Goal: Task Accomplishment & Management: Complete application form

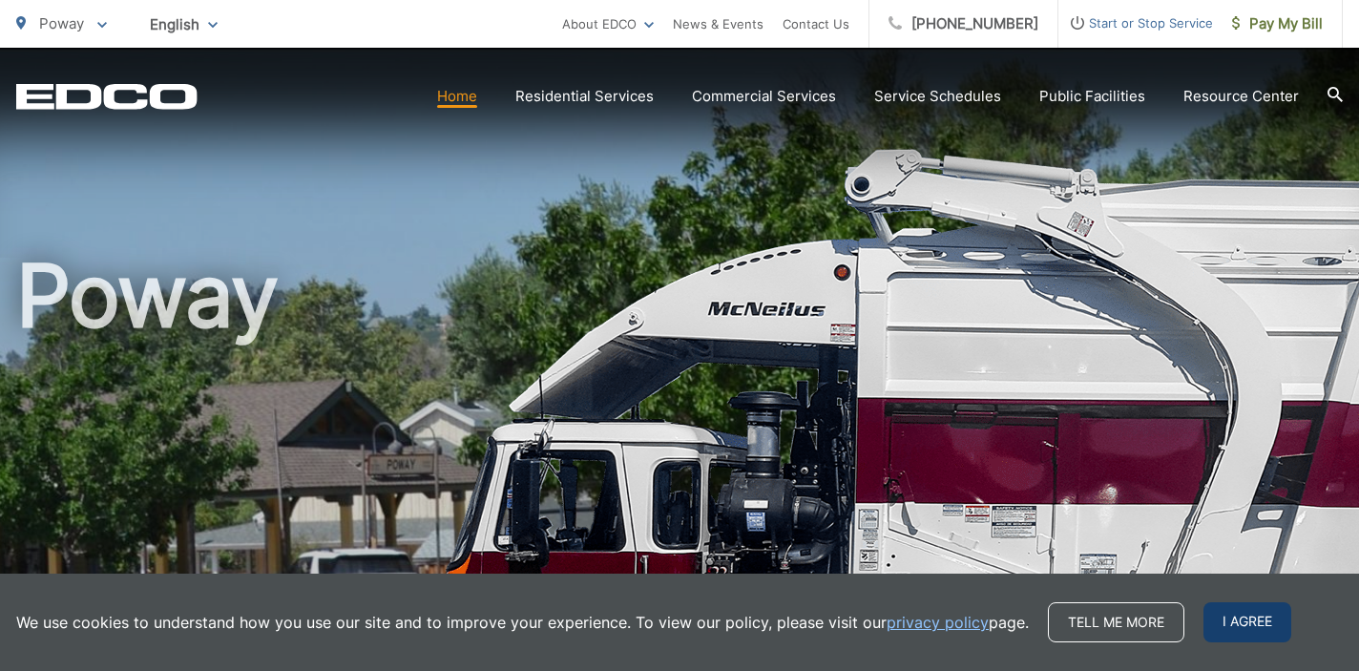
click at [1246, 622] on span "I agree" at bounding box center [1247, 622] width 88 height 40
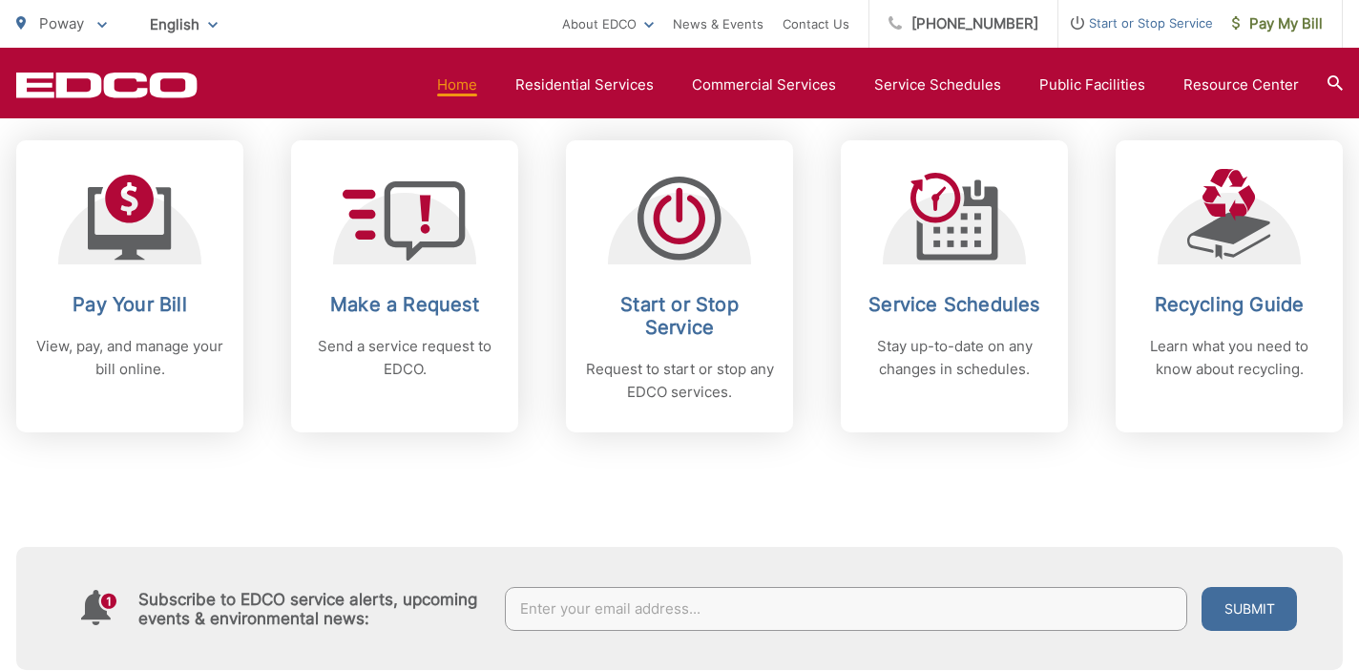
scroll to position [837, 0]
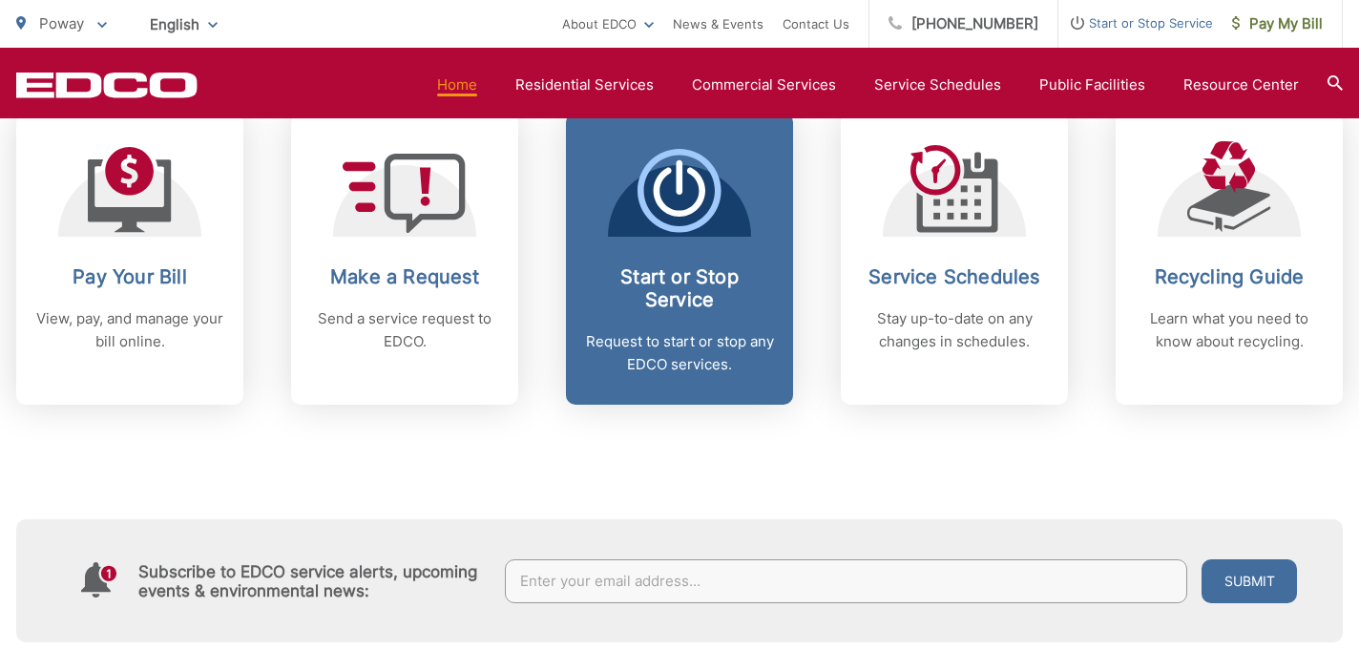
click at [657, 261] on span "Start or Stop Service Request to start or stop any EDCO services." at bounding box center [679, 259] width 227 height 292
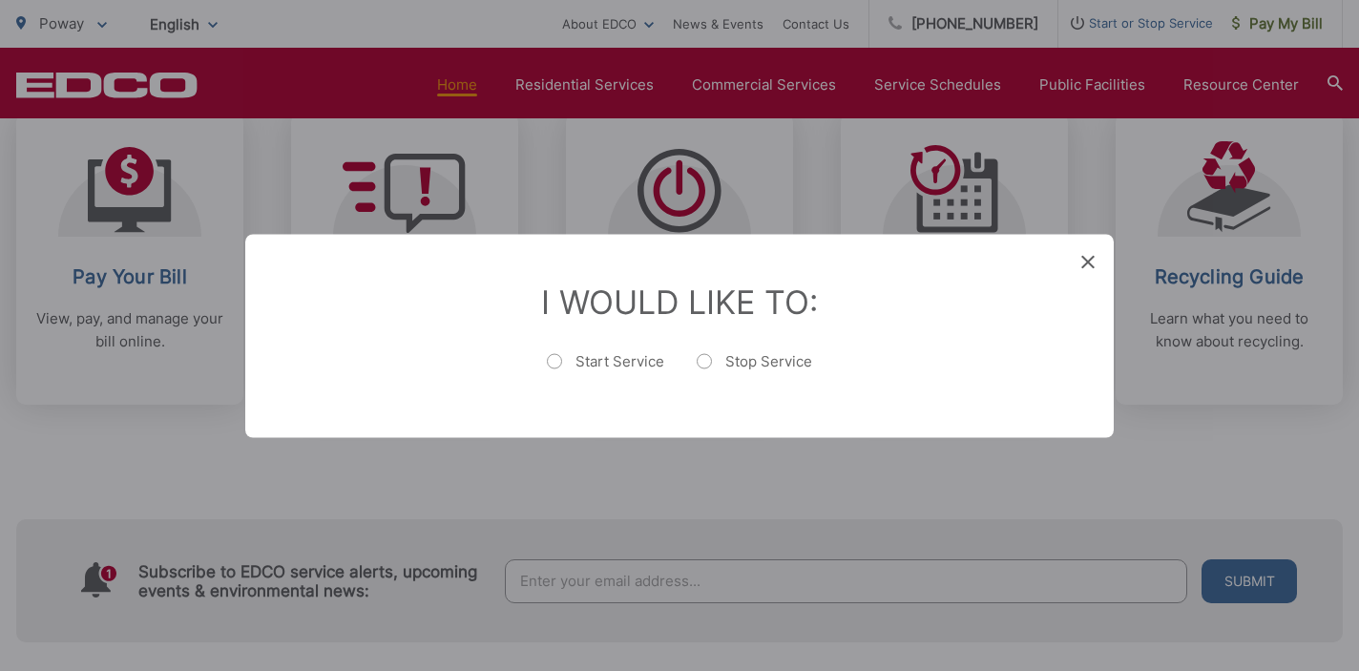
click at [555, 361] on label "Start Service" at bounding box center [605, 370] width 117 height 38
radio input "true"
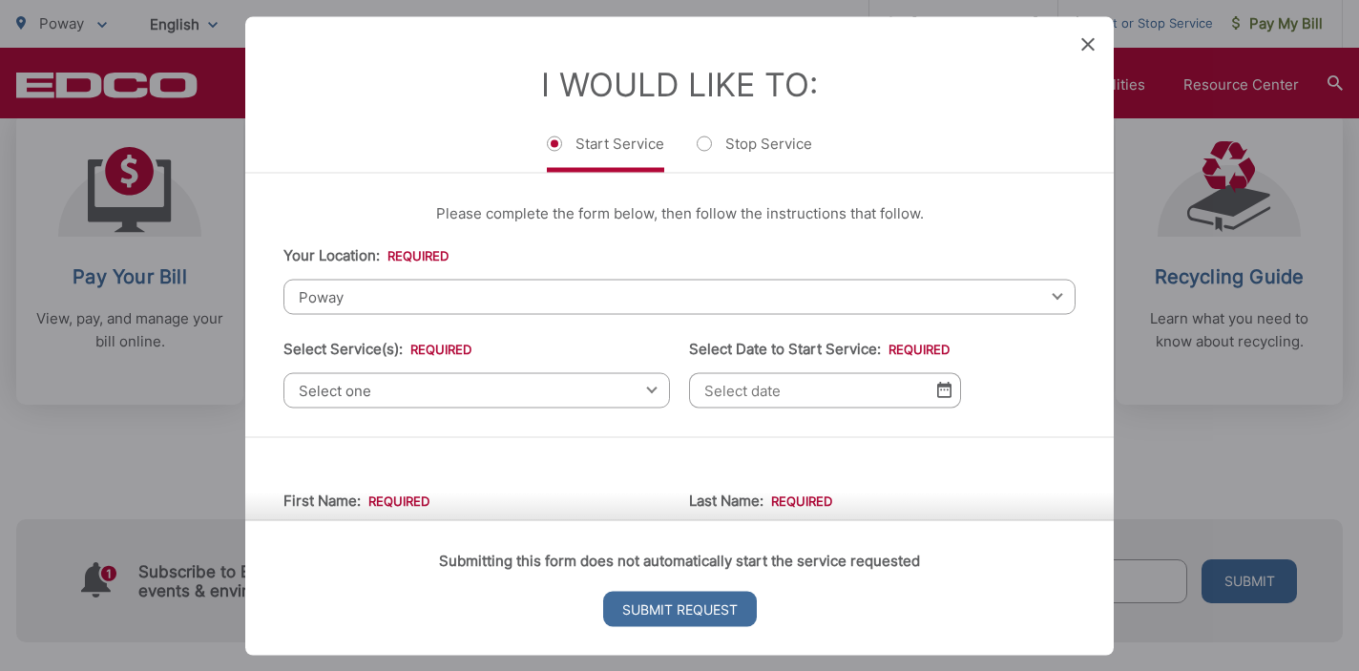
click at [522, 393] on span "Select one" at bounding box center [476, 389] width 387 height 35
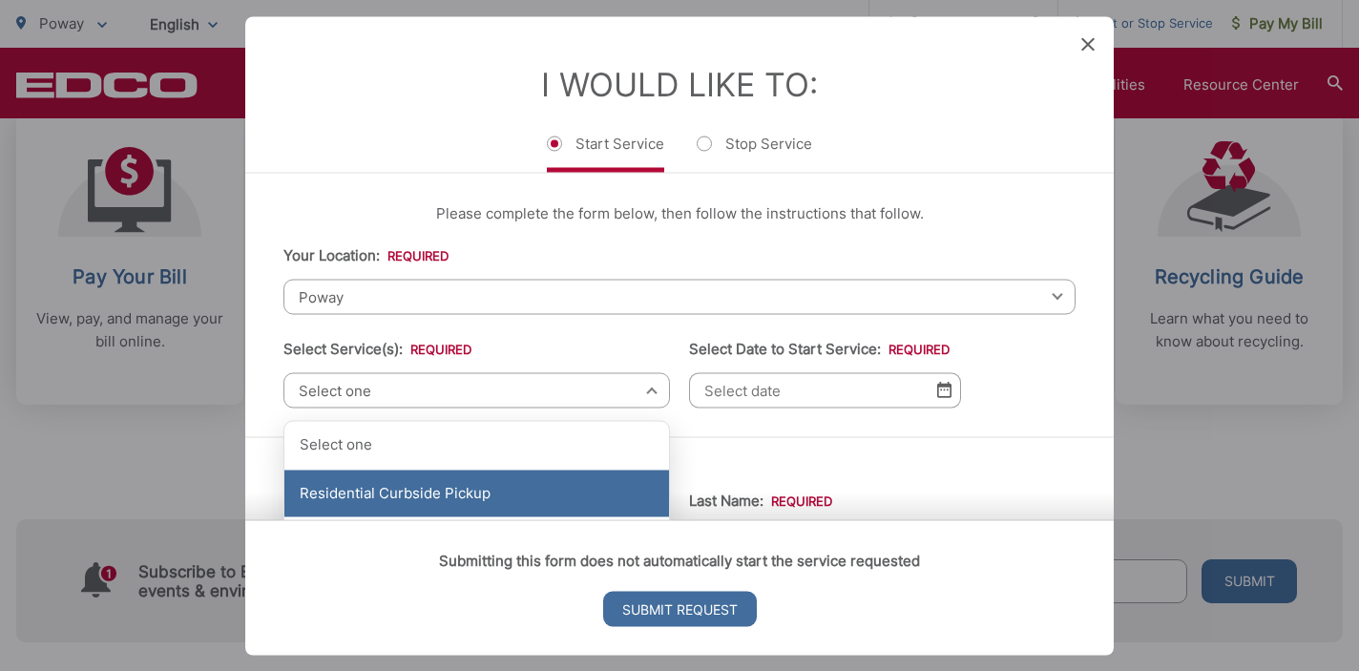
click at [512, 486] on div "Residential Curbside Pickup" at bounding box center [476, 494] width 385 height 48
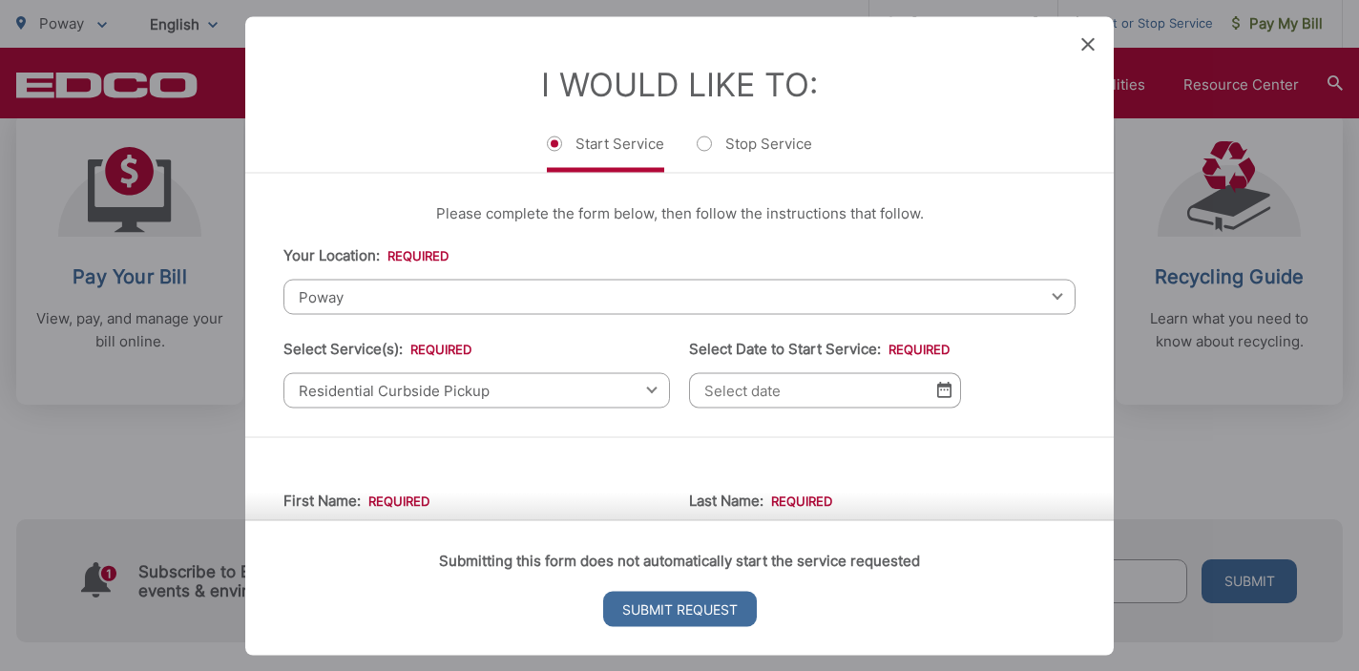
click at [838, 401] on input "Select Date to Start Service: *" at bounding box center [825, 389] width 272 height 35
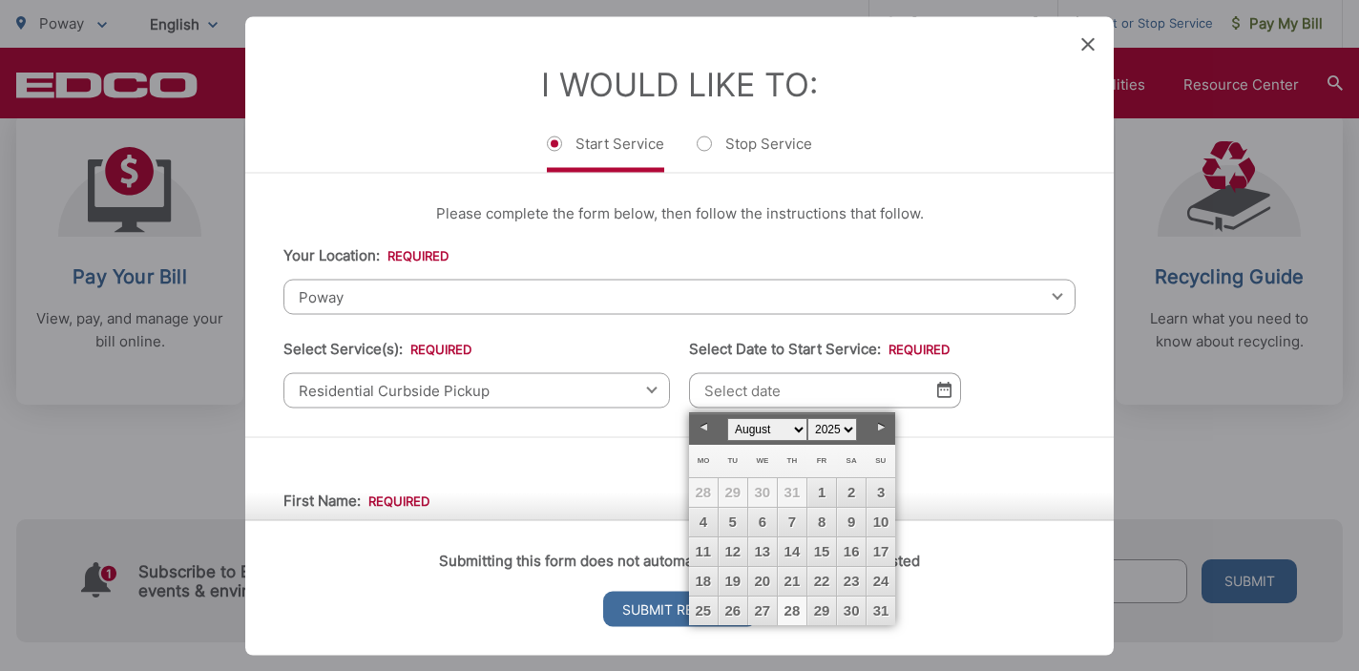
click at [795, 609] on link "28" at bounding box center [792, 610] width 29 height 29
type input "08/28/2025"
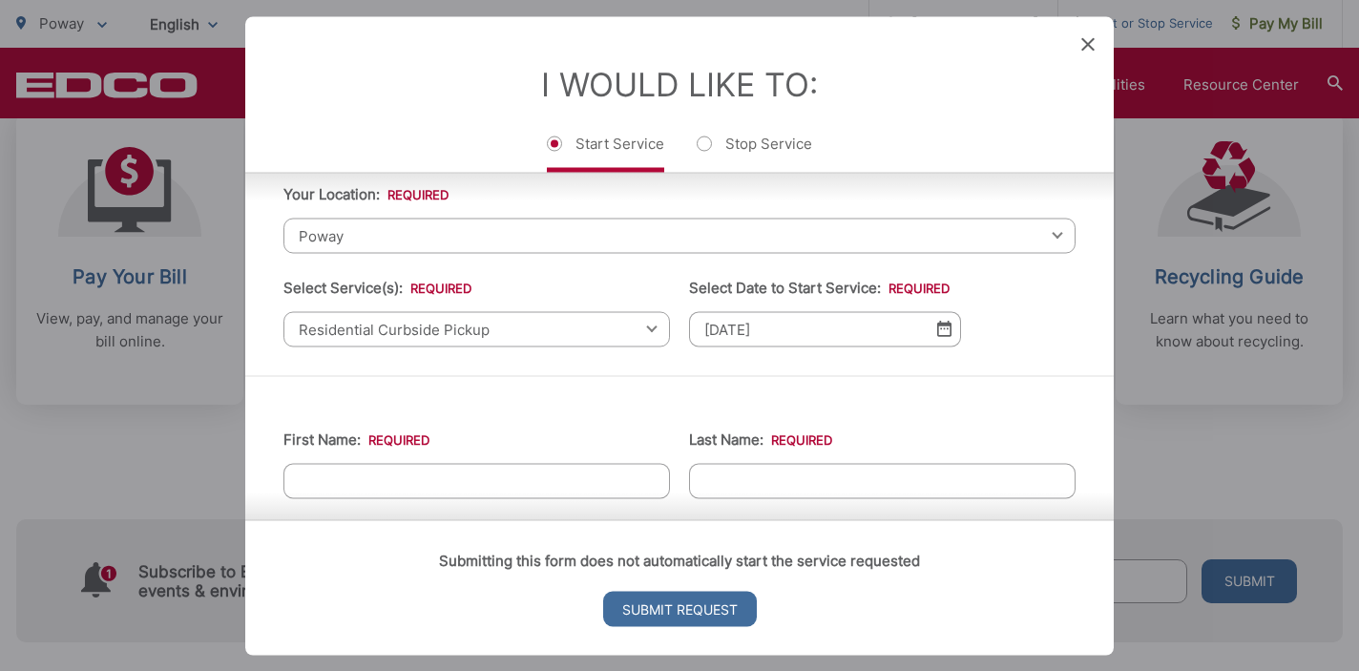
scroll to position [59, 0]
click at [657, 335] on span "Residential Curbside Pickup" at bounding box center [476, 330] width 387 height 35
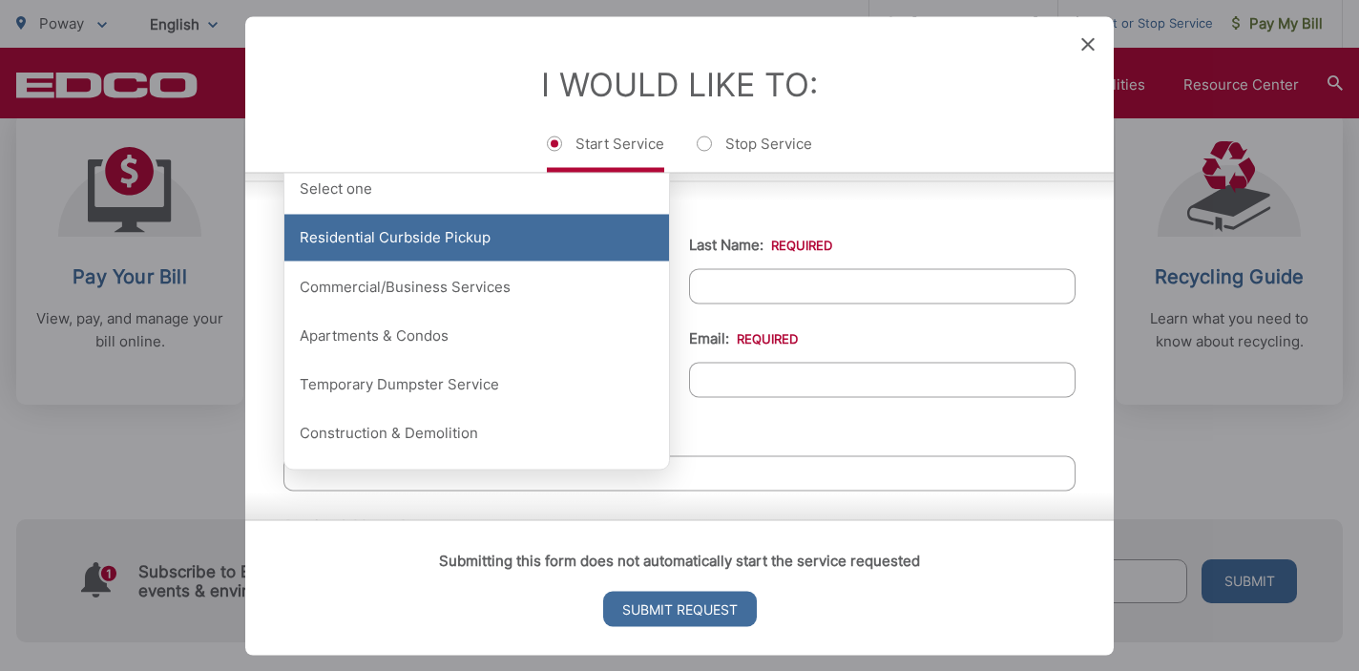
scroll to position [227, 0]
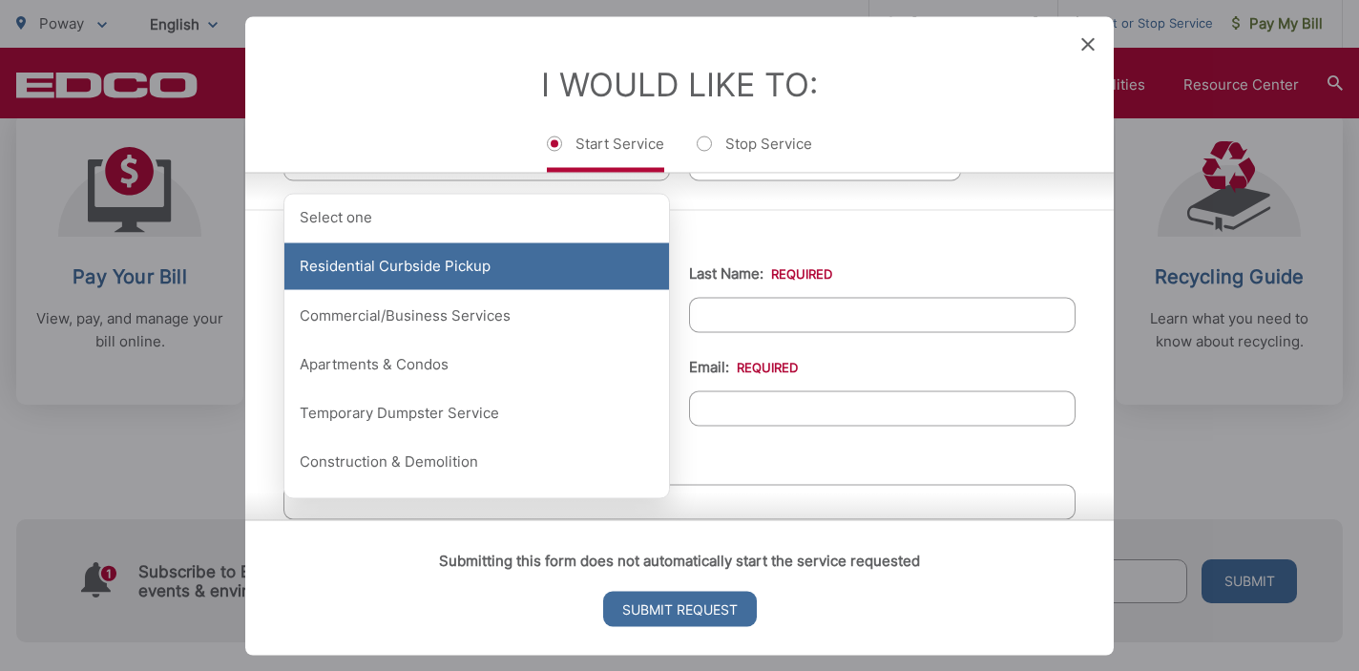
click at [550, 272] on div "Residential Curbside Pickup" at bounding box center [476, 266] width 385 height 48
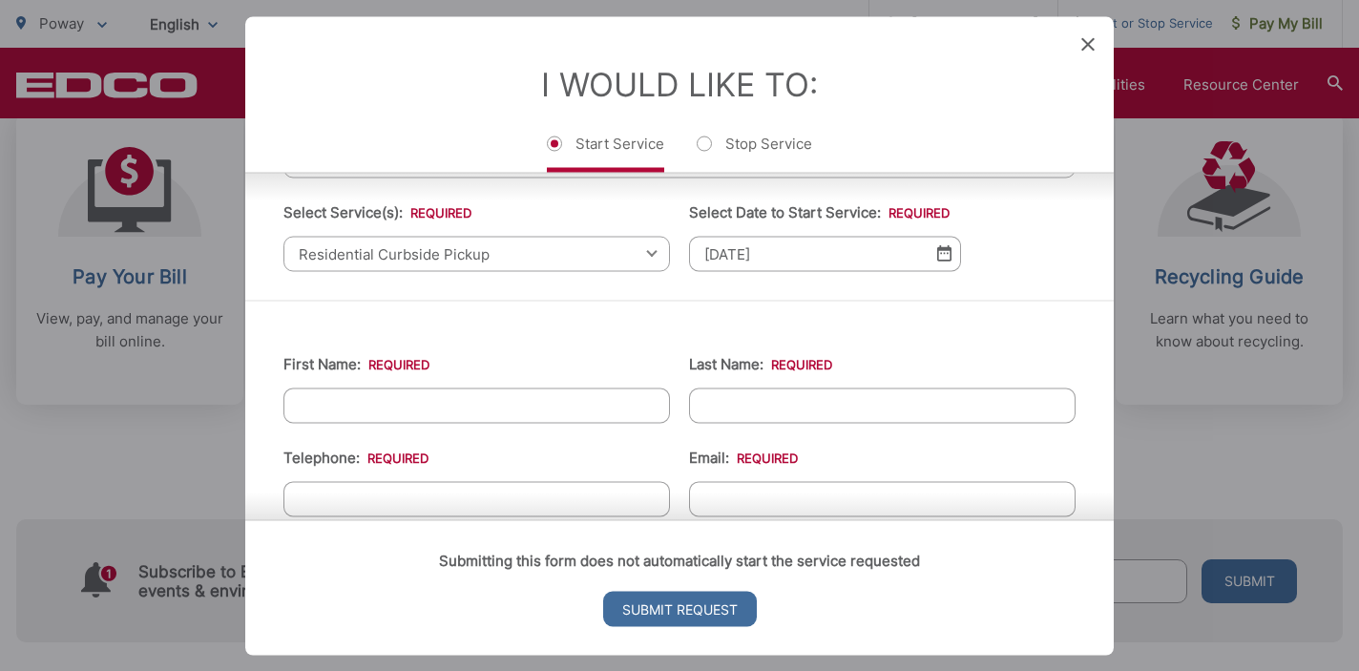
scroll to position [153, 0]
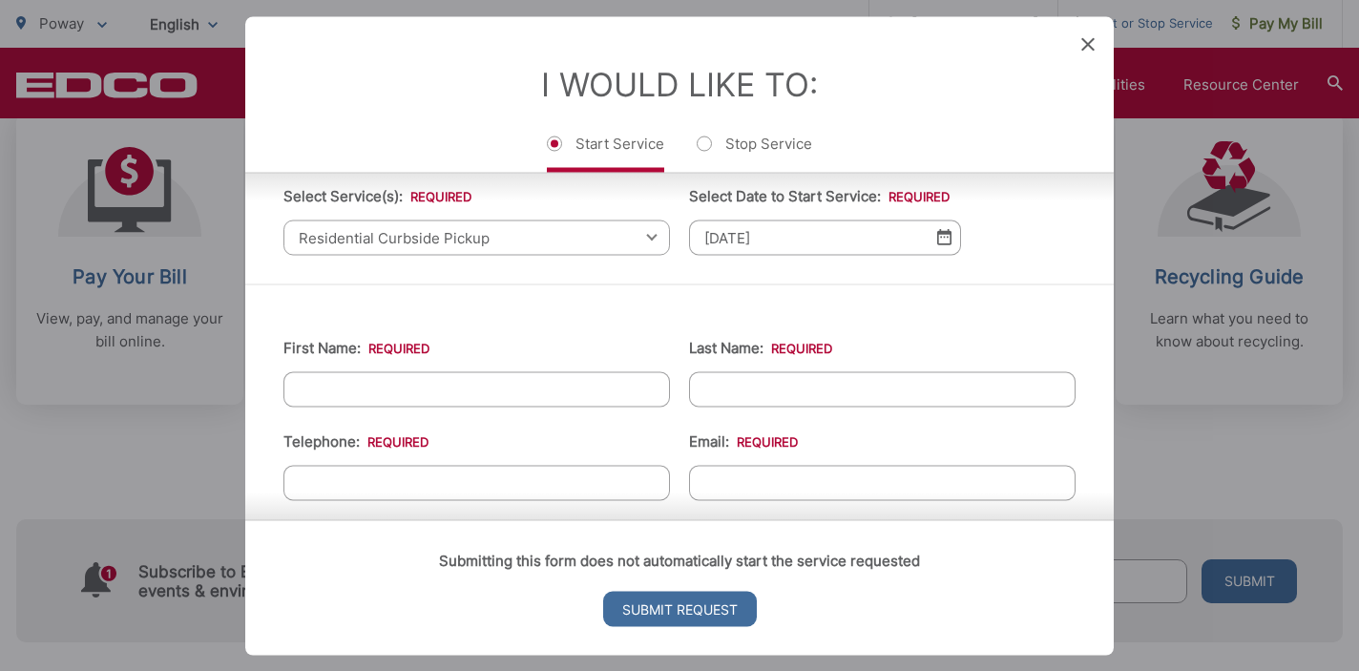
click at [529, 389] on input "First Name: *" at bounding box center [476, 388] width 387 height 35
type input "Easwari"
click at [821, 388] on input "Last Name: *" at bounding box center [882, 388] width 387 height 35
type input "BALACHANDRAN"
type input "9842338222"
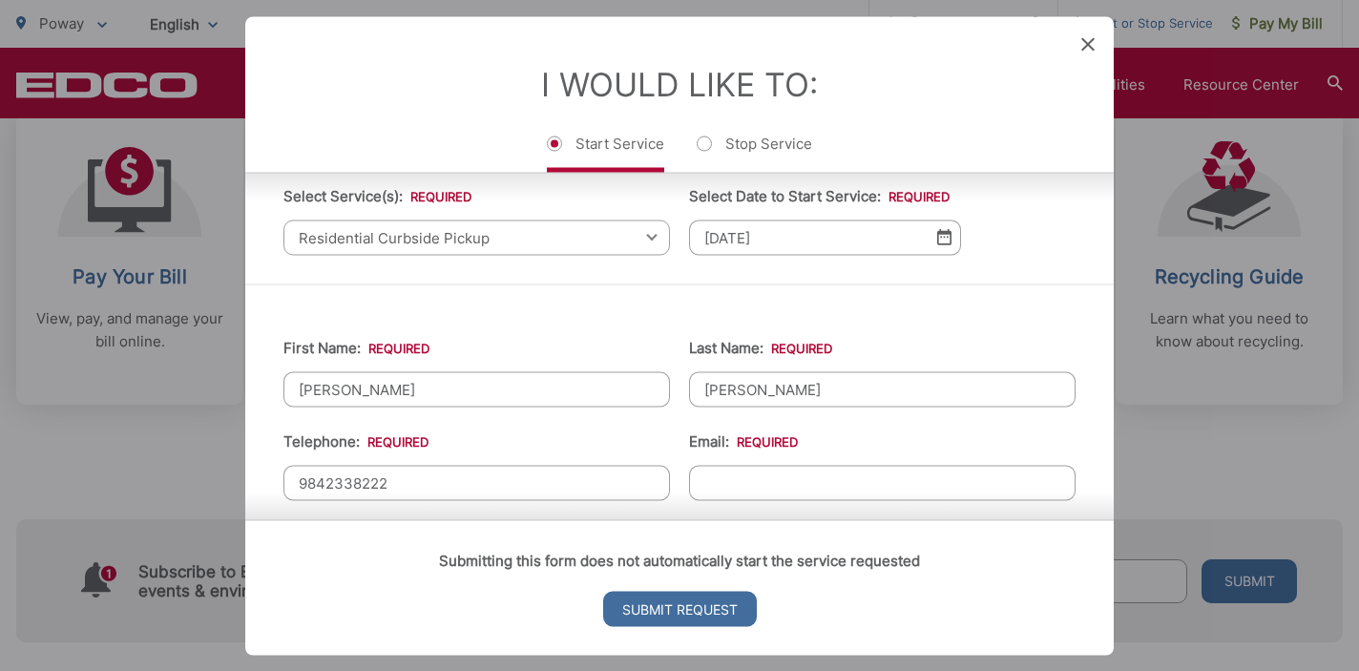
type input "easwari.process@gmail.com"
type input "868 N Madison St"
type input "(984) 233-8222"
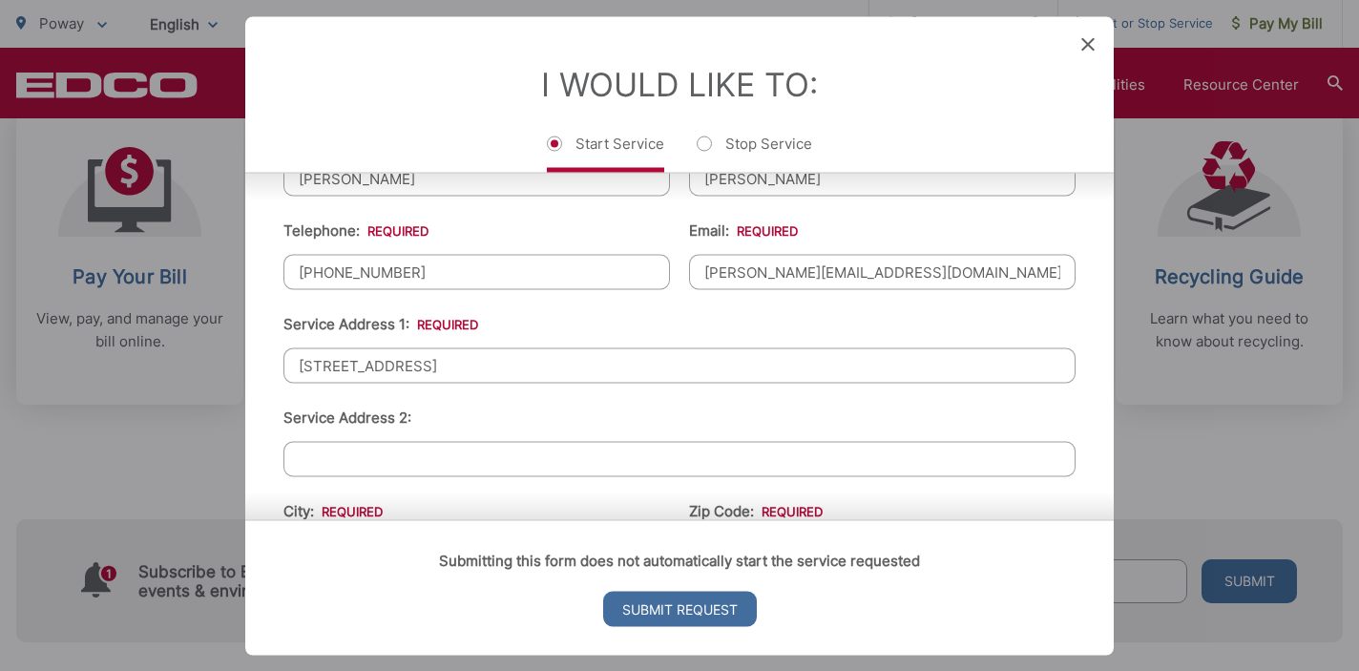
scroll to position [387, 0]
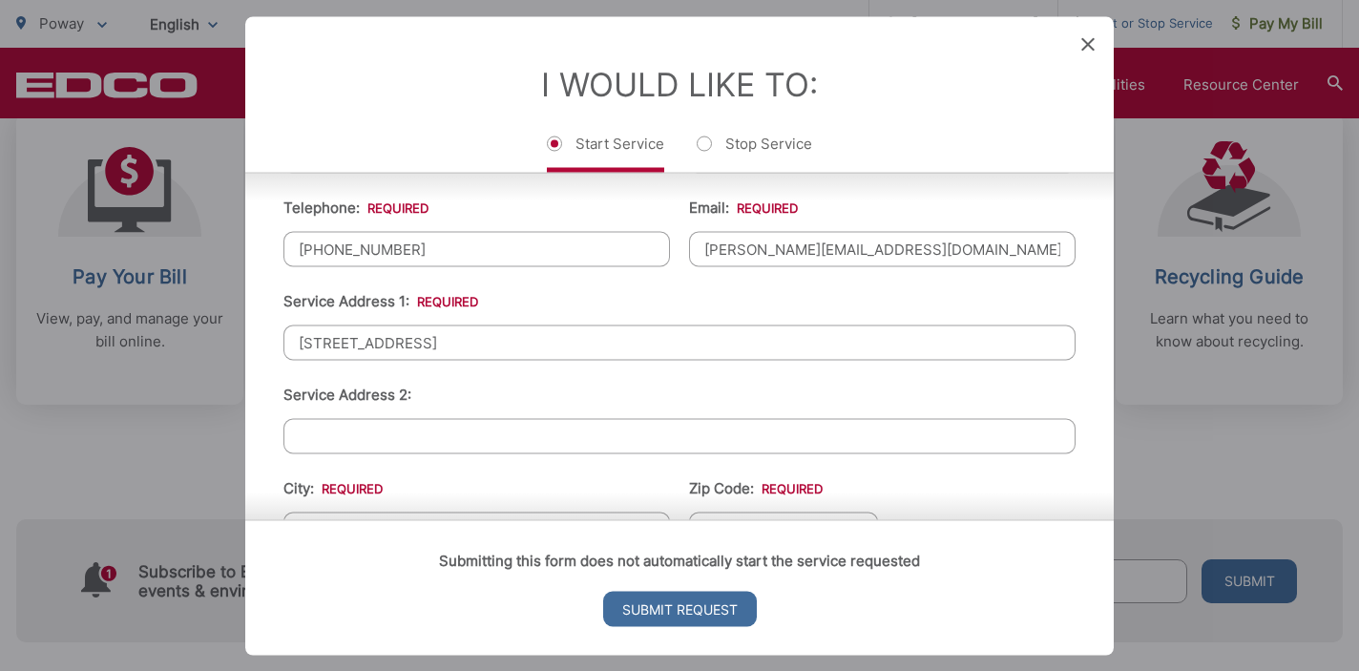
click at [507, 333] on input "868 N Madison St" at bounding box center [679, 341] width 792 height 35
paste input "16350 Sage Trails Court, Poway, CA, 92064"
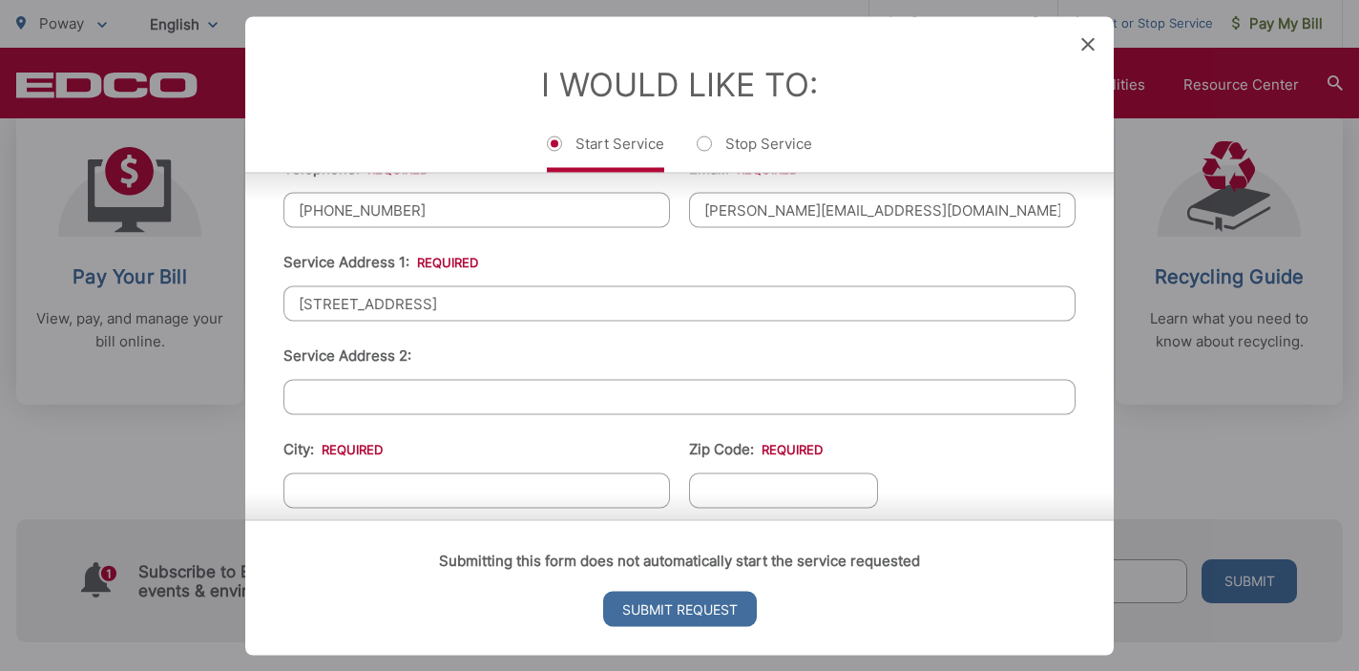
scroll to position [423, 0]
drag, startPoint x: 607, startPoint y: 301, endPoint x: 470, endPoint y: 308, distance: 136.7
click at [470, 308] on input "16350 Sage Trails Court, Poway, CA, 92064" at bounding box center [679, 305] width 792 height 35
type input "16350 Sage Trails Court"
click at [450, 519] on div "Submitting this form does not automatically start the service requested Submit …" at bounding box center [679, 587] width 868 height 136
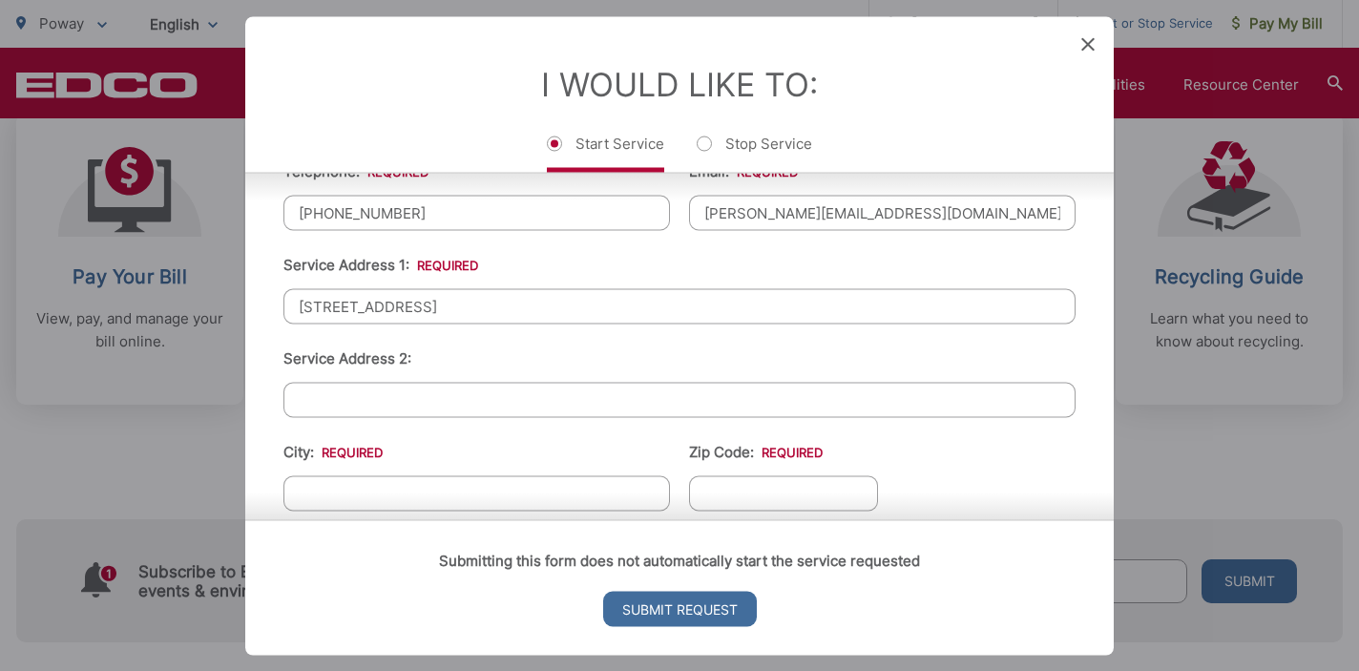
click at [462, 519] on div "Submitting this form does not automatically start the service requested Submit …" at bounding box center [679, 587] width 868 height 136
click at [473, 485] on input "City: *" at bounding box center [476, 492] width 387 height 35
paste input "Poway, CA, 92064"
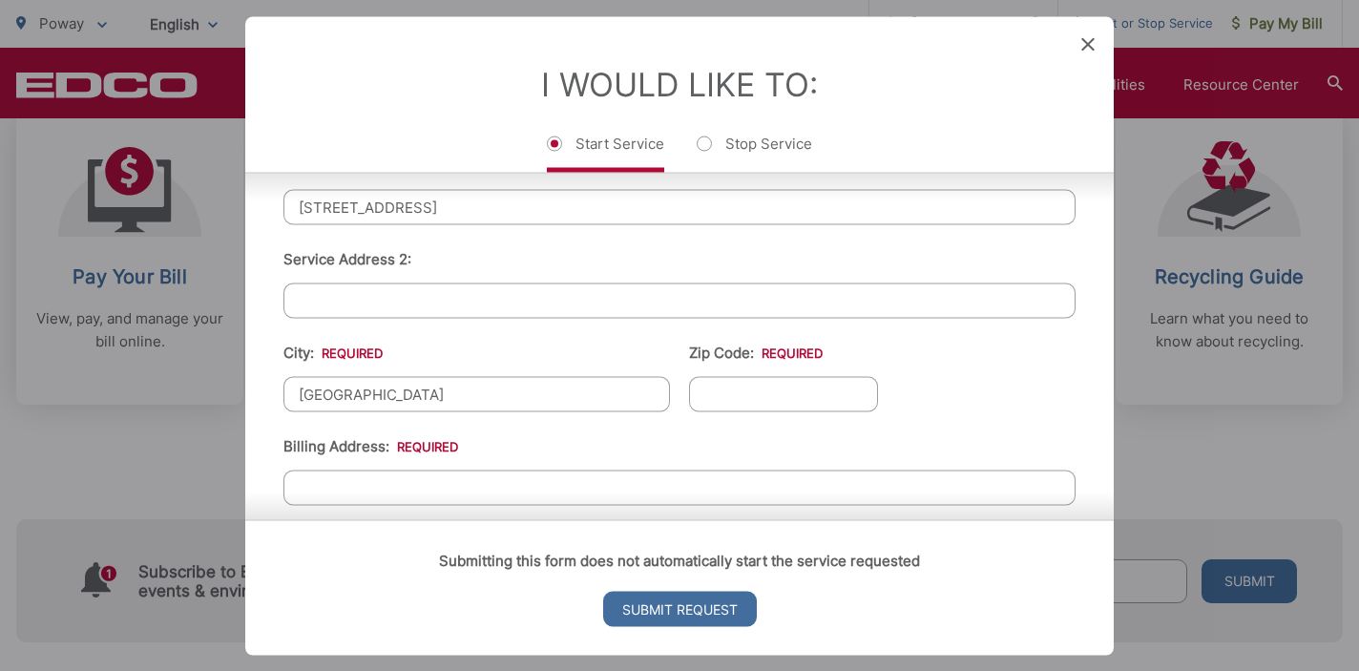
scroll to position [554, 0]
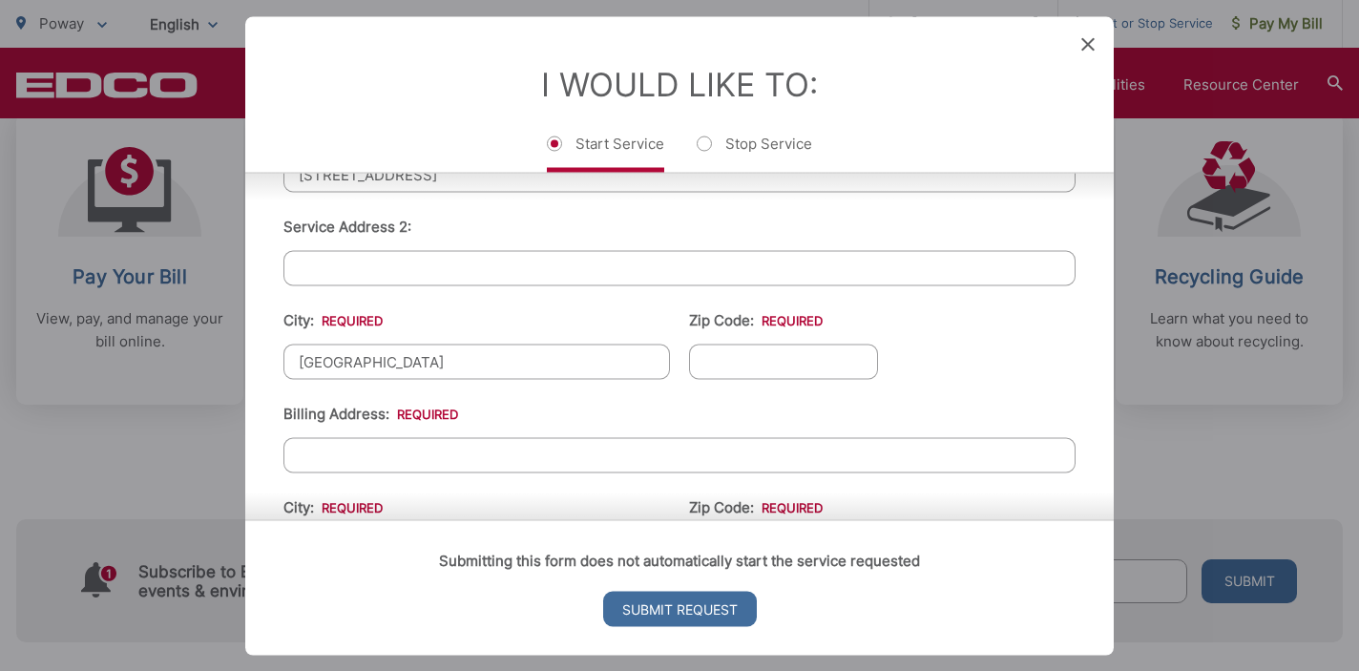
drag, startPoint x: 431, startPoint y: 359, endPoint x: 381, endPoint y: 359, distance: 50.6
click at [381, 359] on input "Poway, CA, 92064" at bounding box center [476, 361] width 387 height 35
type input "Poway, CA,"
click at [751, 358] on input "Zip Code: *" at bounding box center [783, 361] width 189 height 35
paste input "92064"
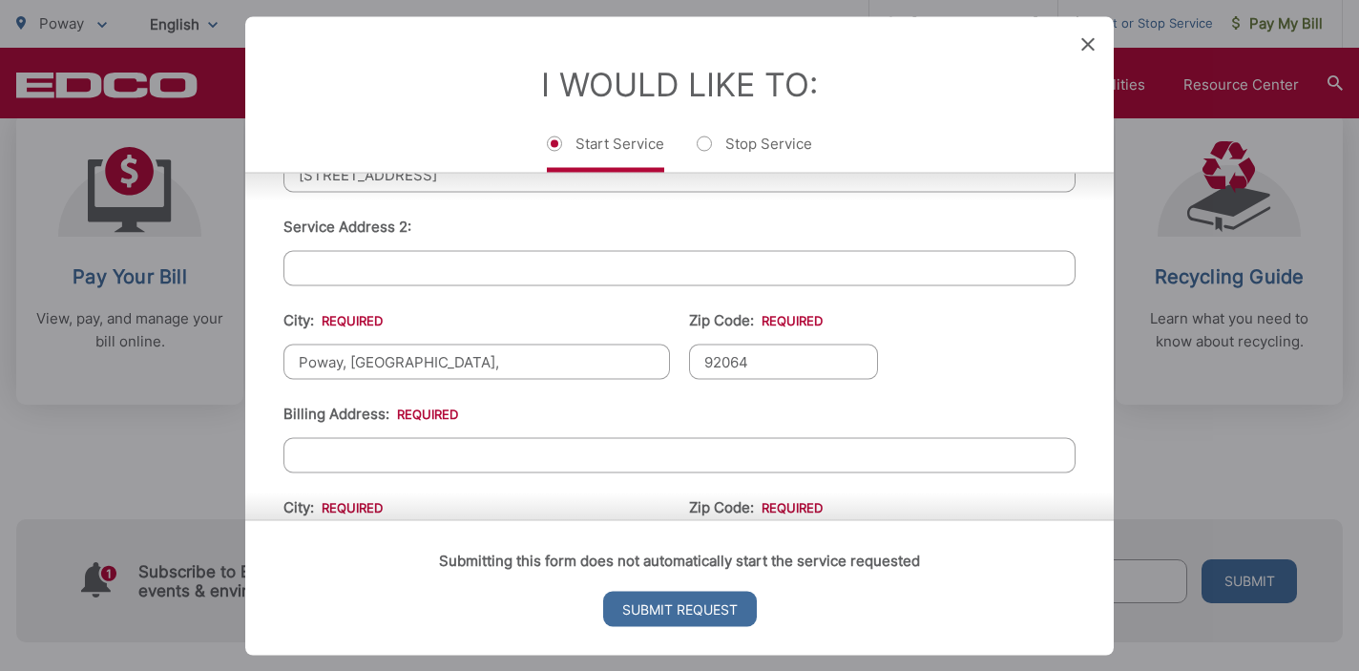
type input "92064"
click at [416, 363] on input "Poway, CA," at bounding box center [476, 361] width 387 height 35
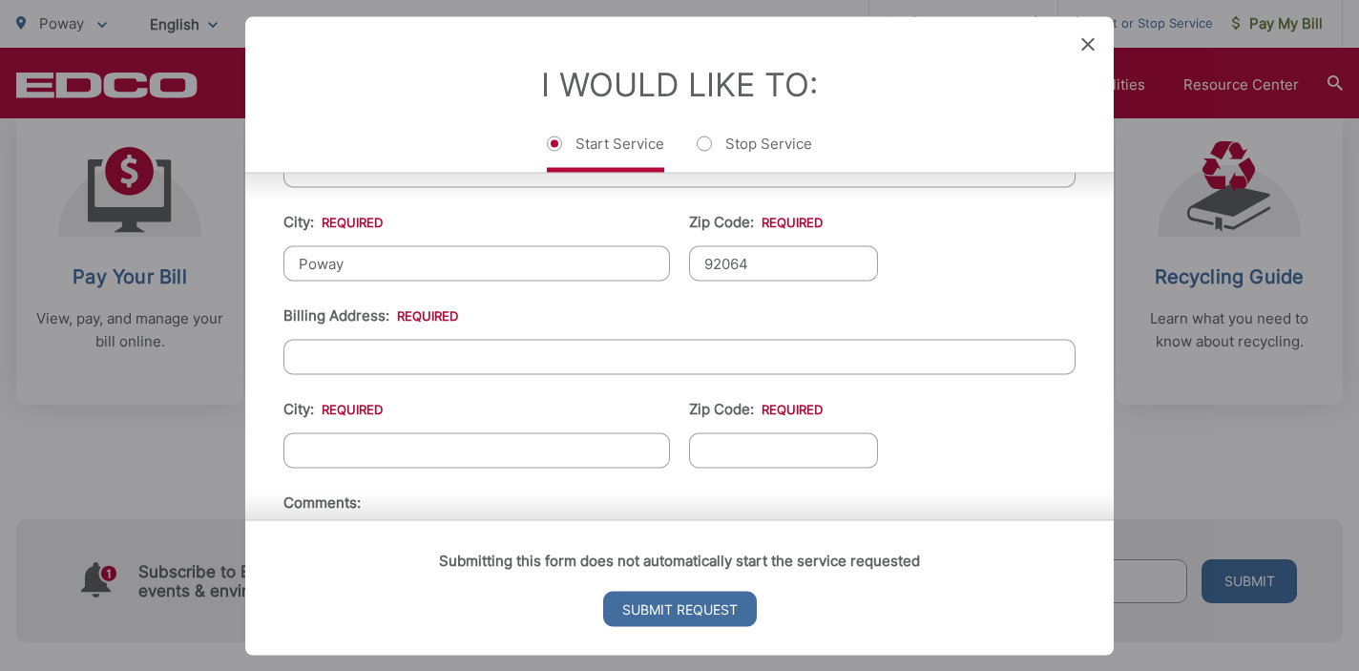
scroll to position [686, 0]
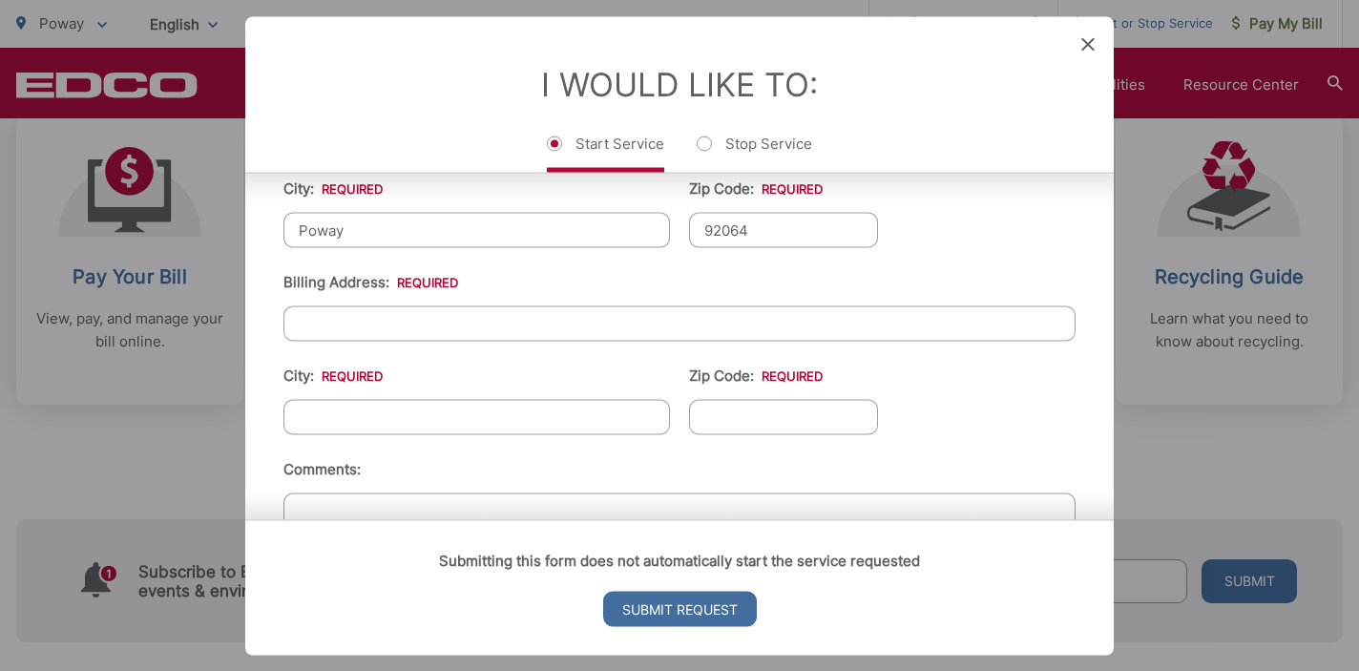
type input "Poway"
click at [417, 417] on input "City: *" at bounding box center [476, 416] width 387 height 35
type input "Poway"
click at [736, 402] on input "Zip Code: *" at bounding box center [783, 416] width 189 height 35
type input "92064"
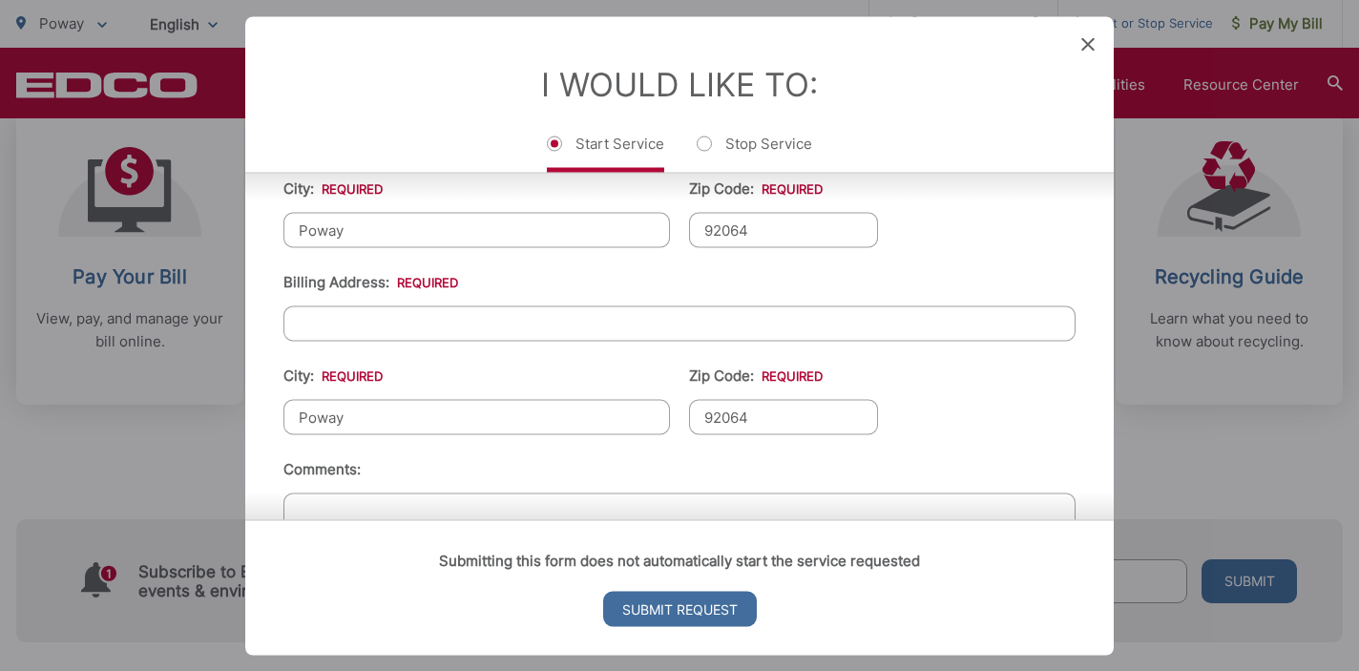
click at [950, 454] on ul "First Name: * Easwari Last Name: * BALACHANDRAN Telephone: * (984) 233-8222 Ema…" at bounding box center [679, 197] width 792 height 834
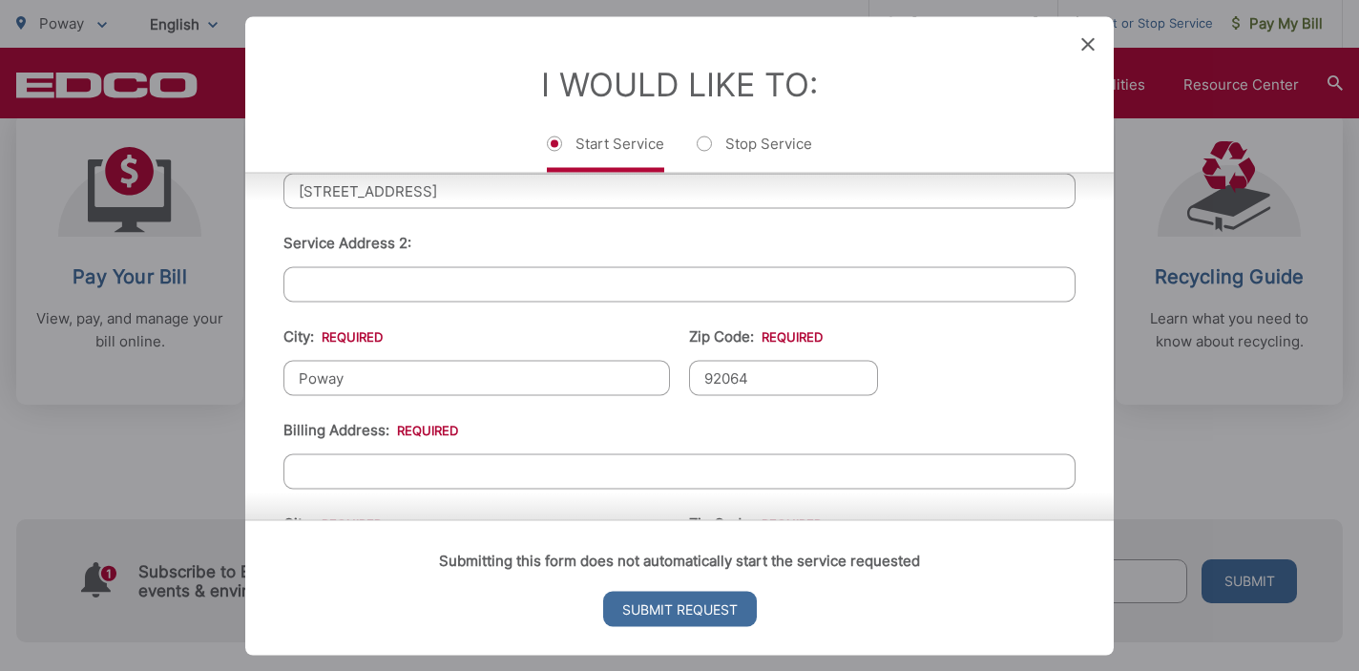
scroll to position [457, 0]
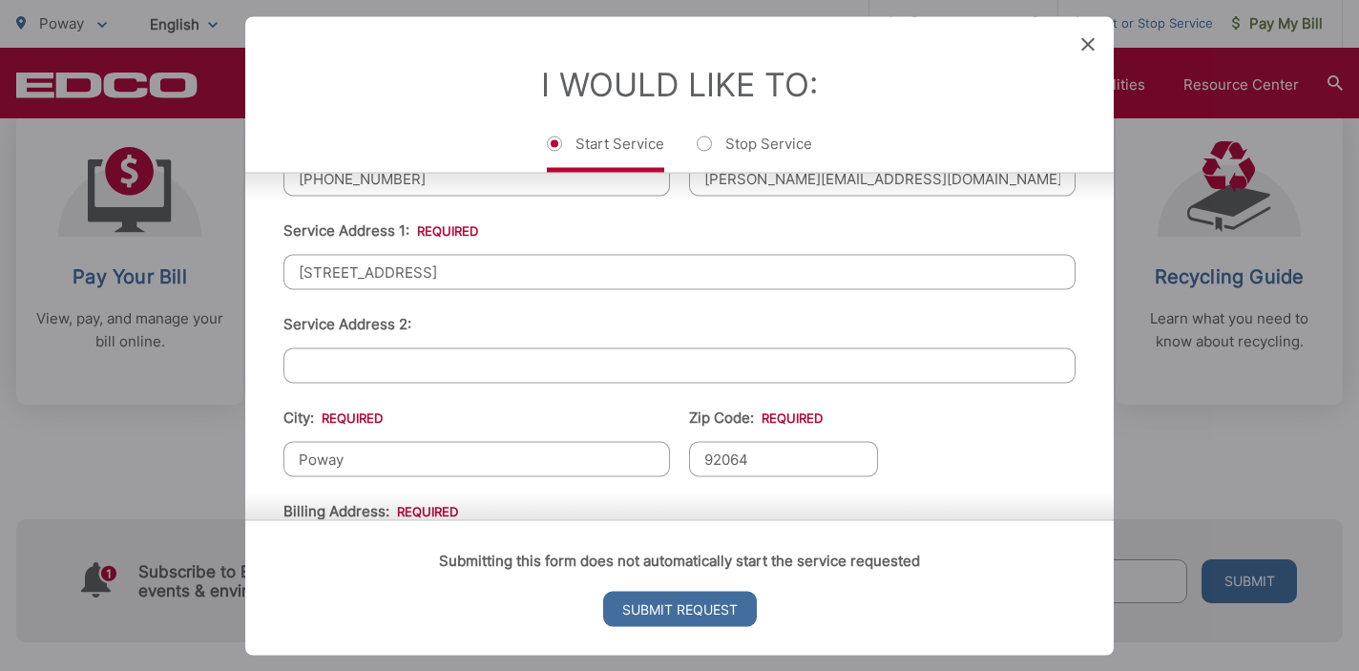
drag, startPoint x: 478, startPoint y: 276, endPoint x: 294, endPoint y: 266, distance: 184.4
click at [293, 265] on input "16350 Sage Trails Court" at bounding box center [679, 271] width 792 height 35
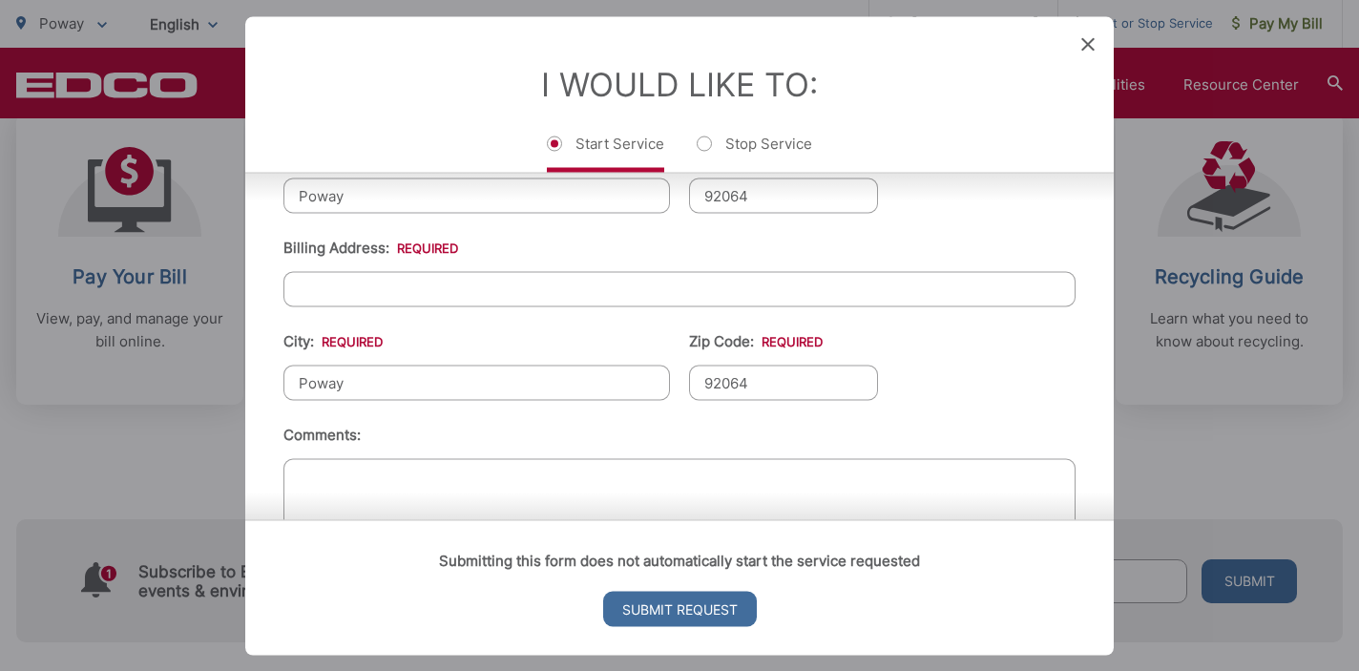
scroll to position [719, 0]
click at [476, 291] on input "Billing Address: *" at bounding box center [679, 290] width 792 height 35
paste input "16350 Sage Trails Court"
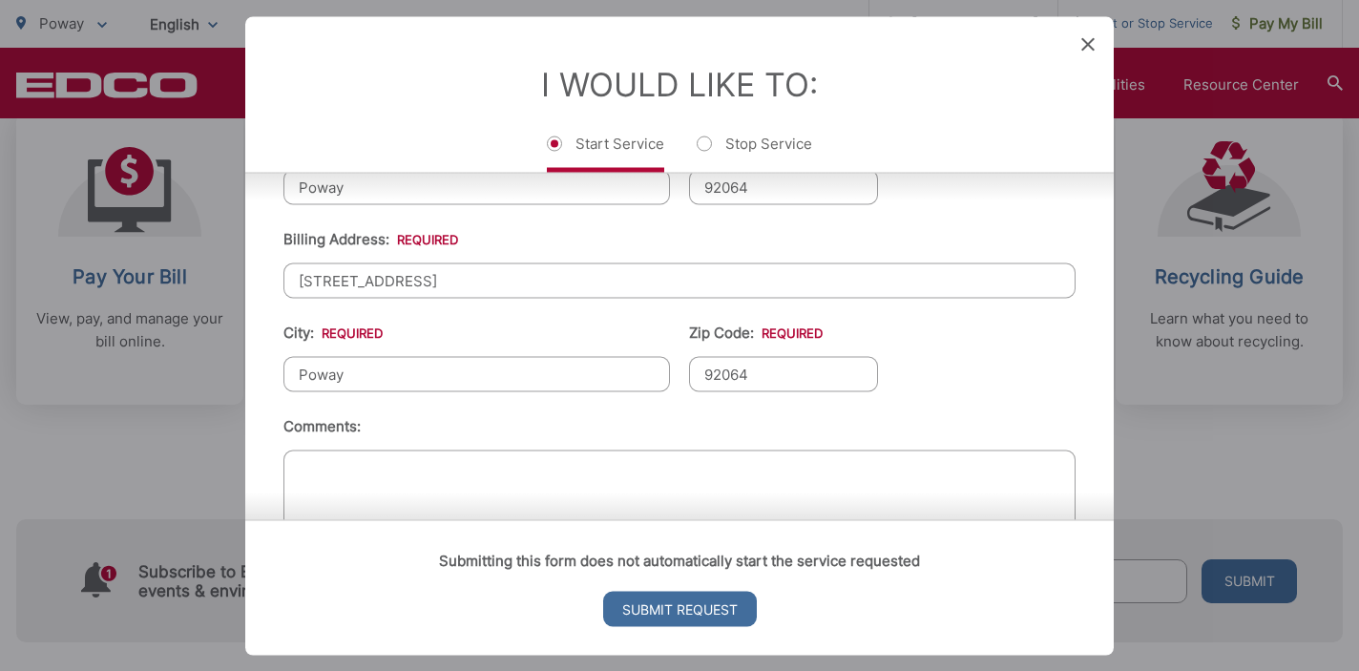
scroll to position [807, 0]
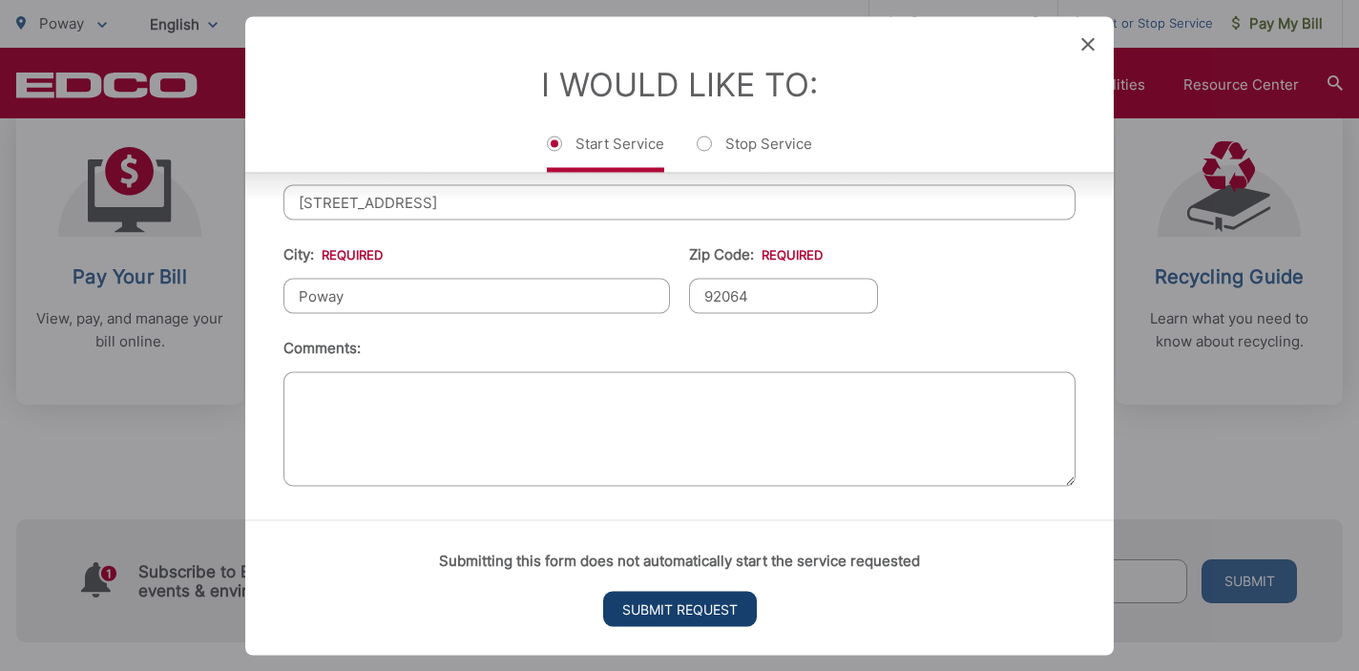
type input "16350 Sage Trails Court"
click at [680, 606] on input "Submit Request" at bounding box center [680, 608] width 154 height 35
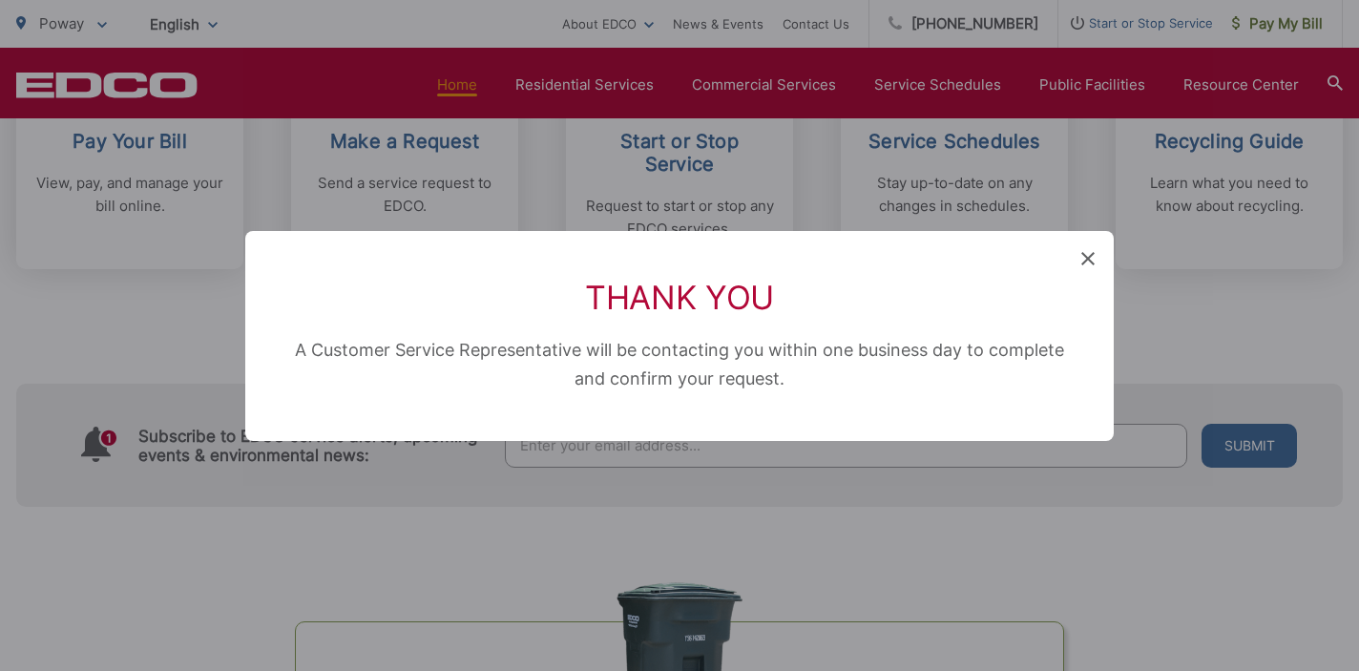
scroll to position [0, 0]
click at [1086, 258] on icon at bounding box center [1087, 258] width 13 height 13
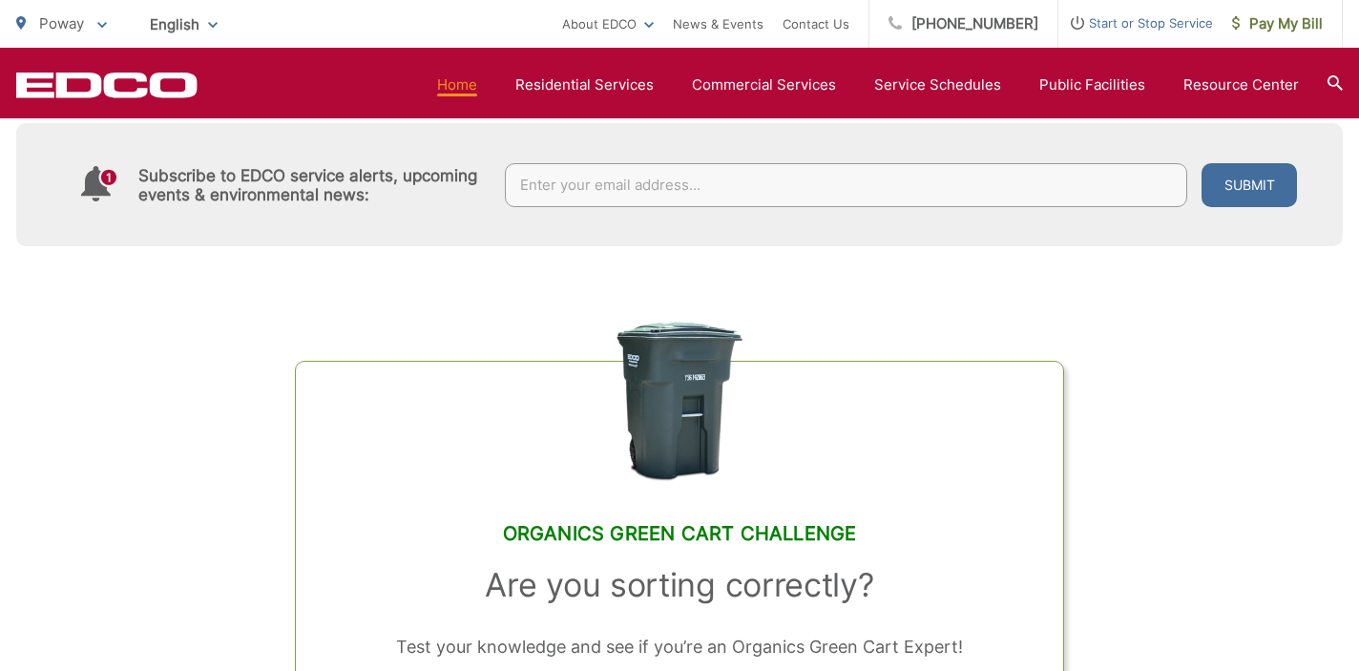
scroll to position [1225, 0]
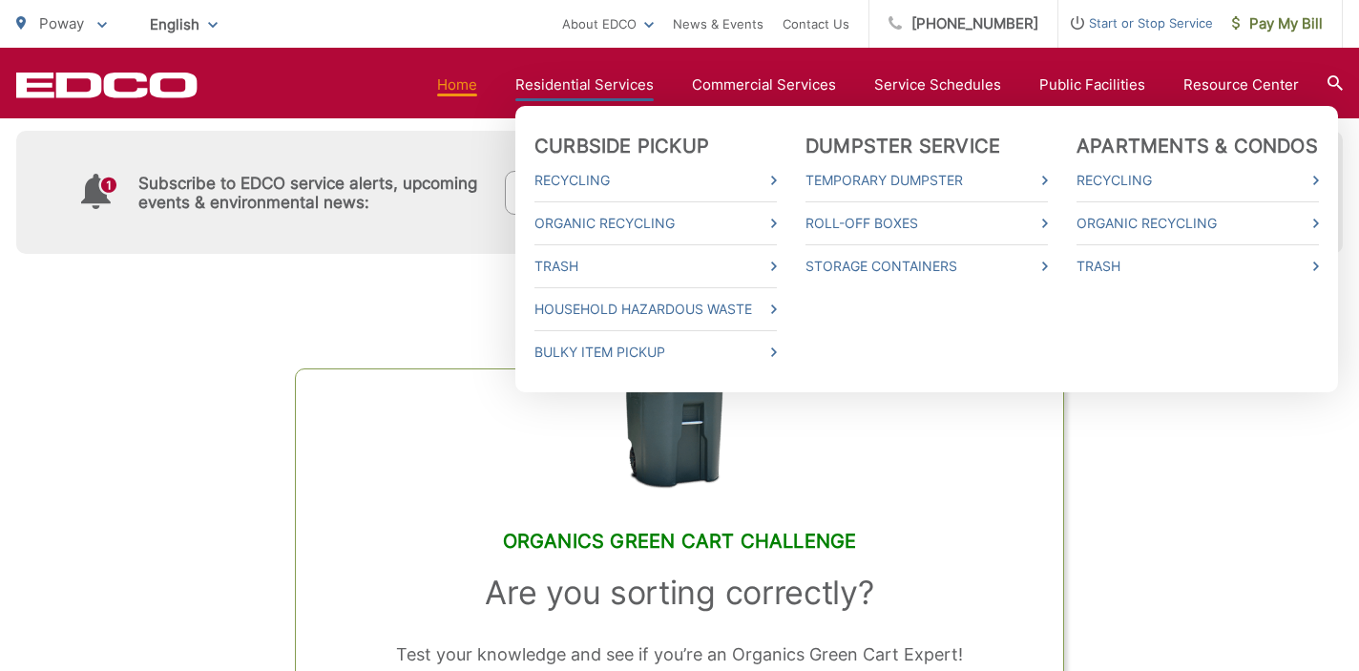
click at [578, 83] on link "Residential Services" at bounding box center [584, 84] width 138 height 23
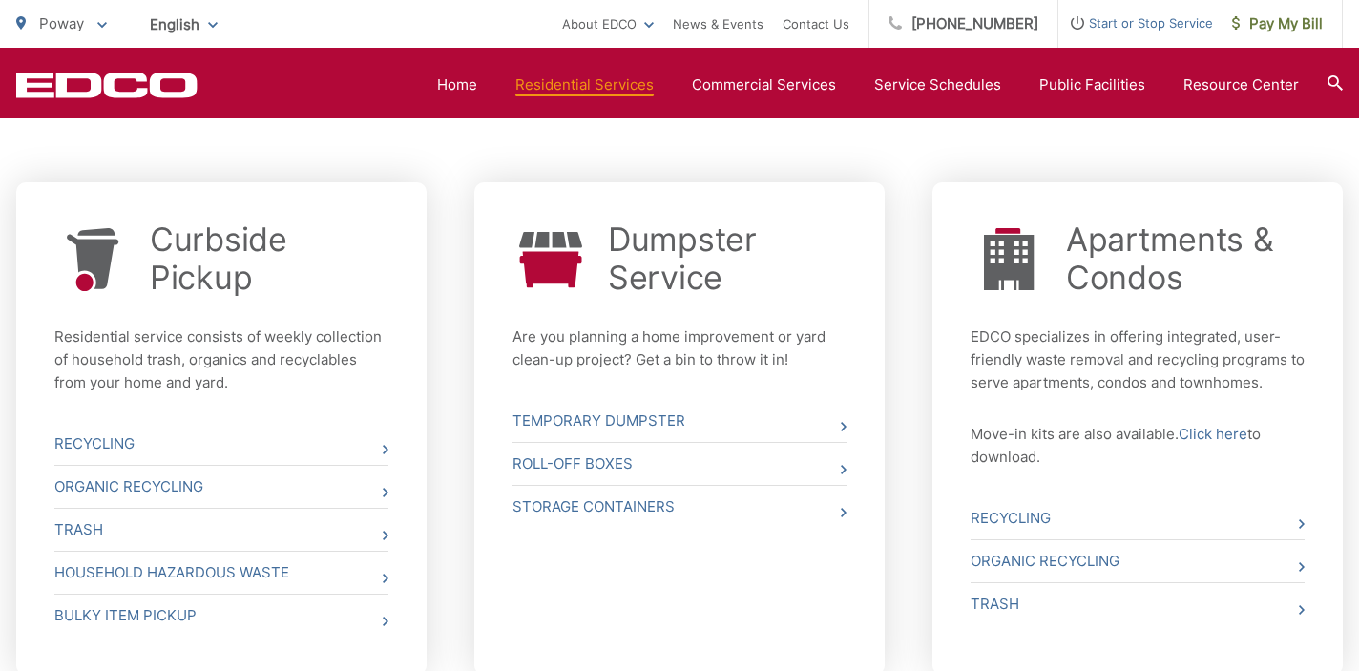
scroll to position [723, 0]
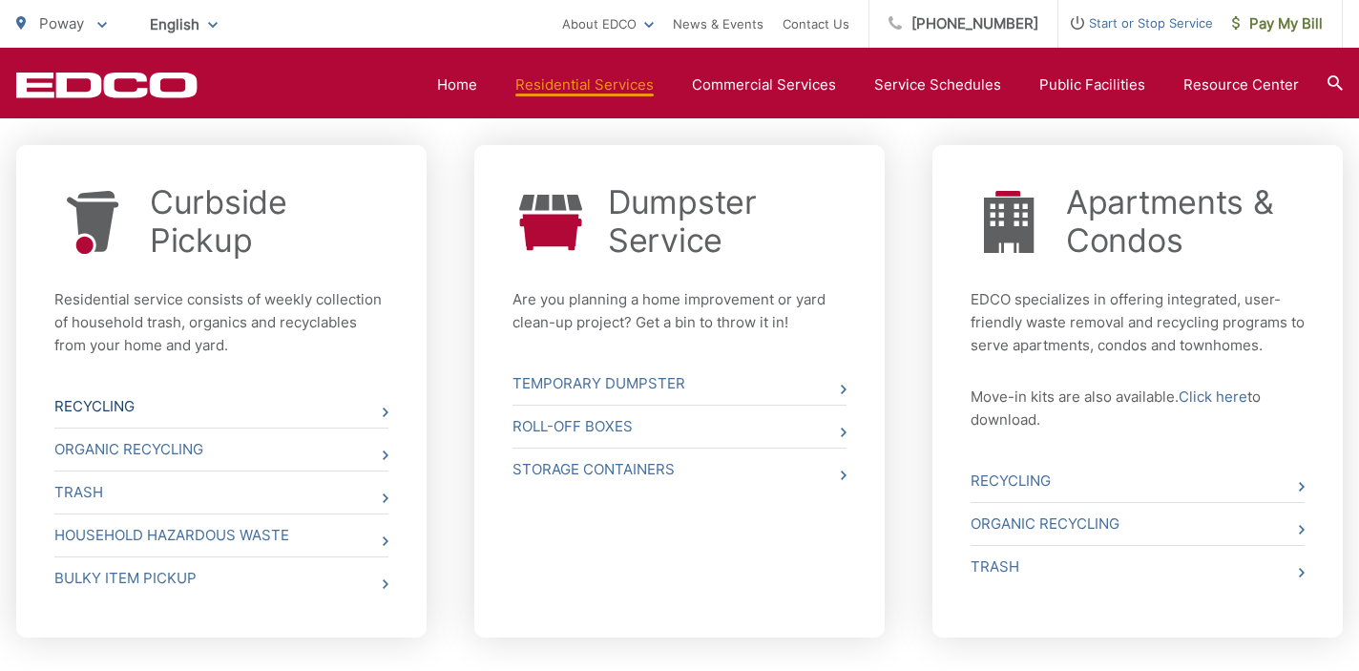
click at [123, 408] on link "Recycling" at bounding box center [221, 407] width 334 height 42
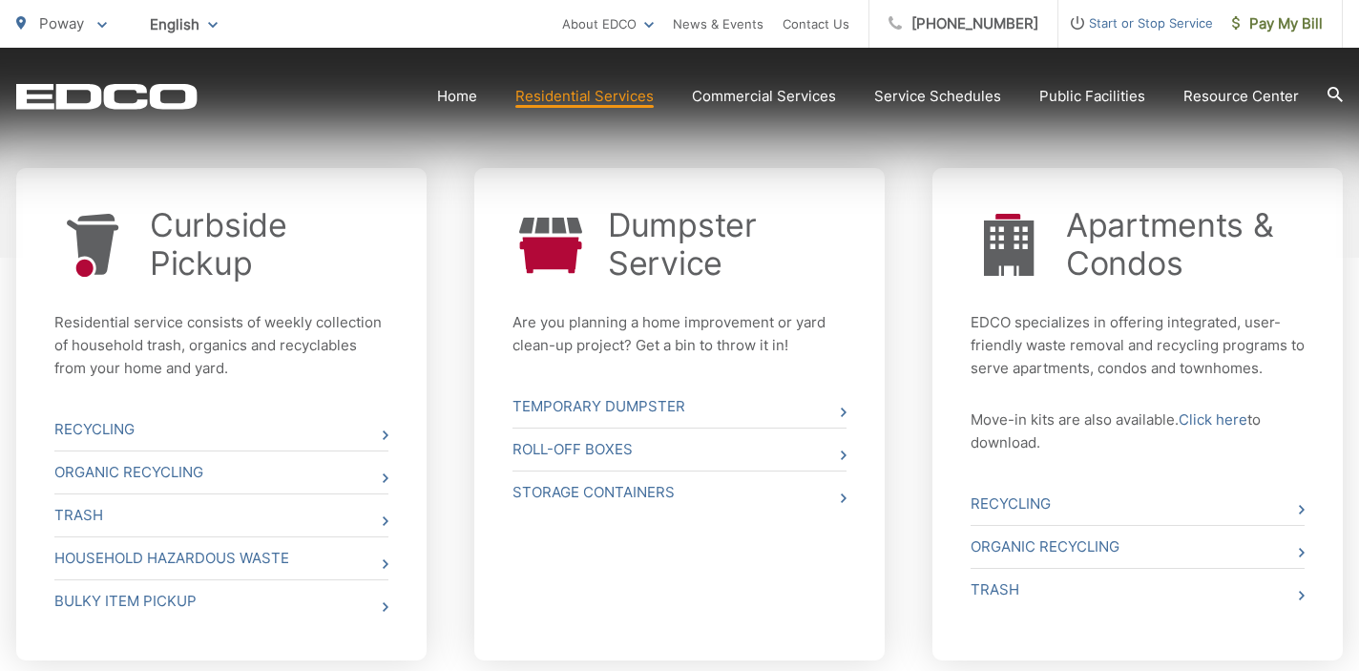
scroll to position [813, 0]
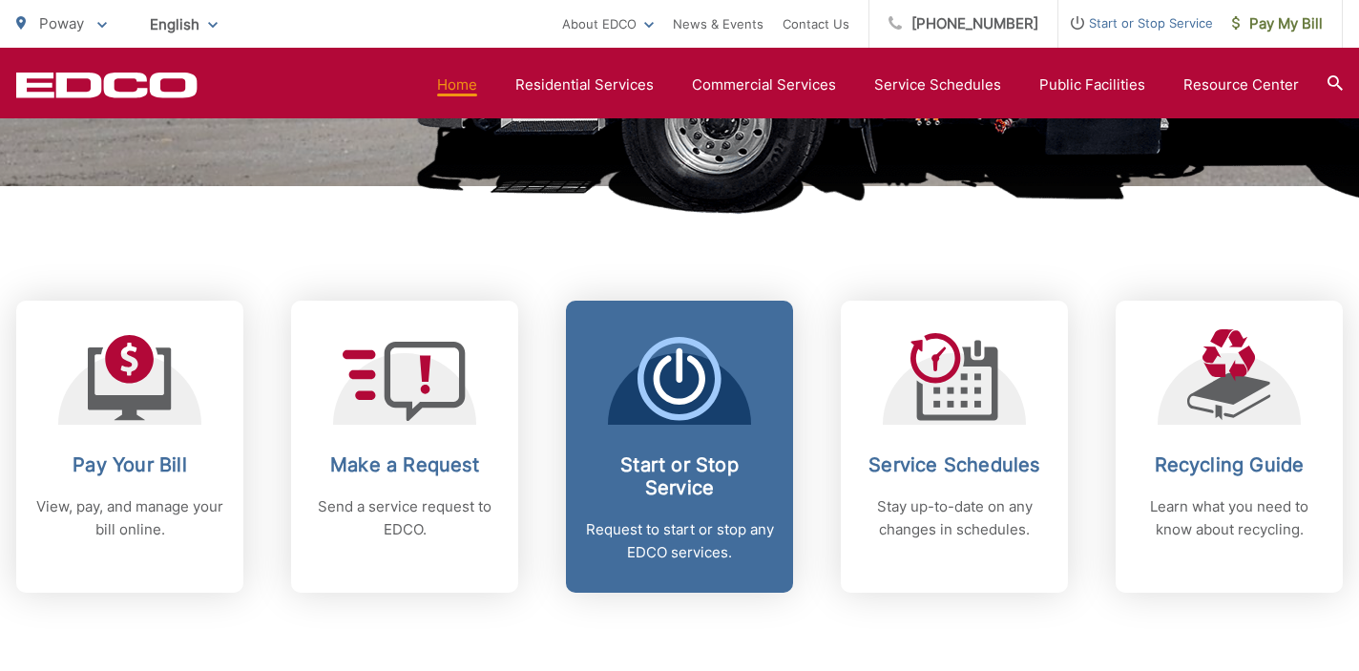
scroll to position [644, 0]
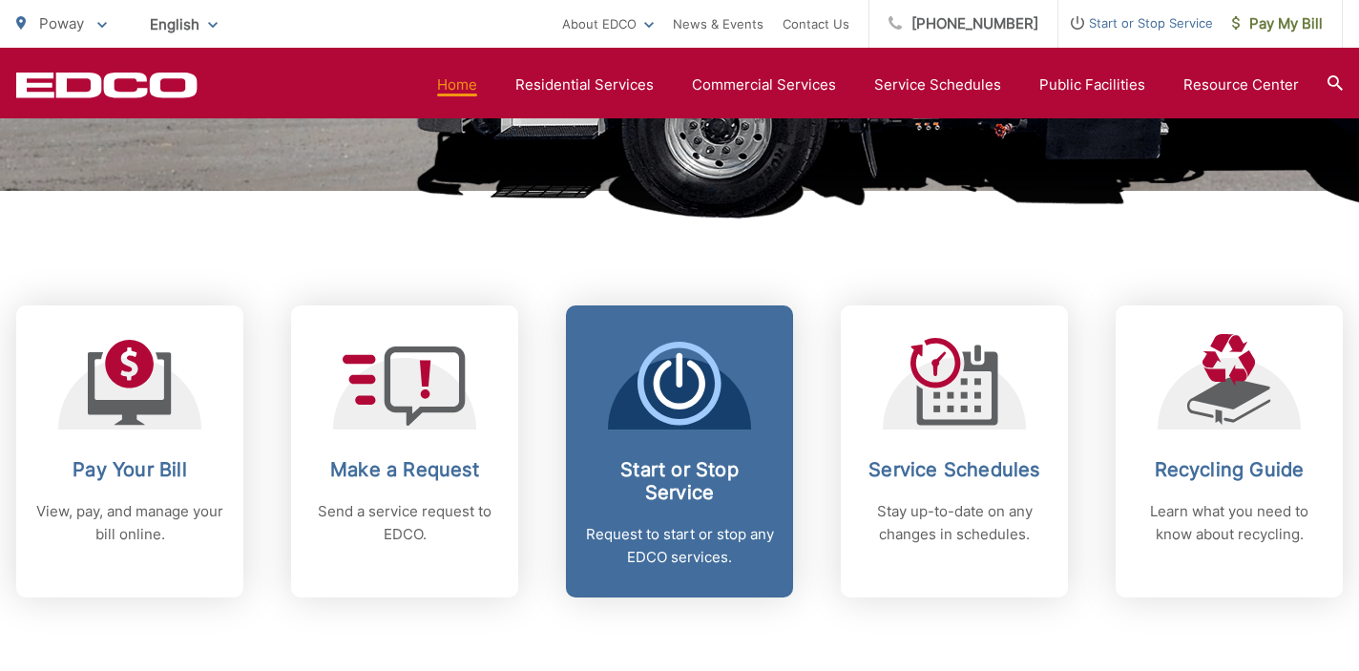
click at [675, 413] on icon at bounding box center [680, 384] width 84 height 84
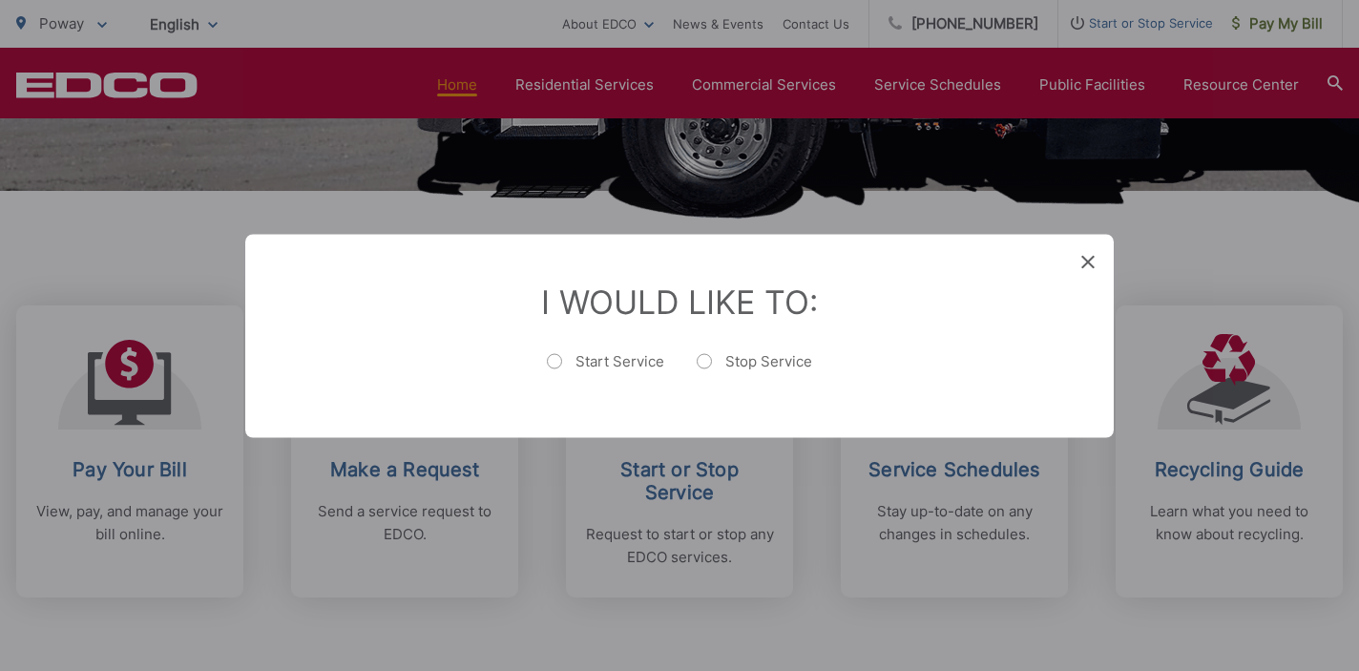
click at [555, 363] on label "Start Service" at bounding box center [605, 370] width 117 height 38
radio input "true"
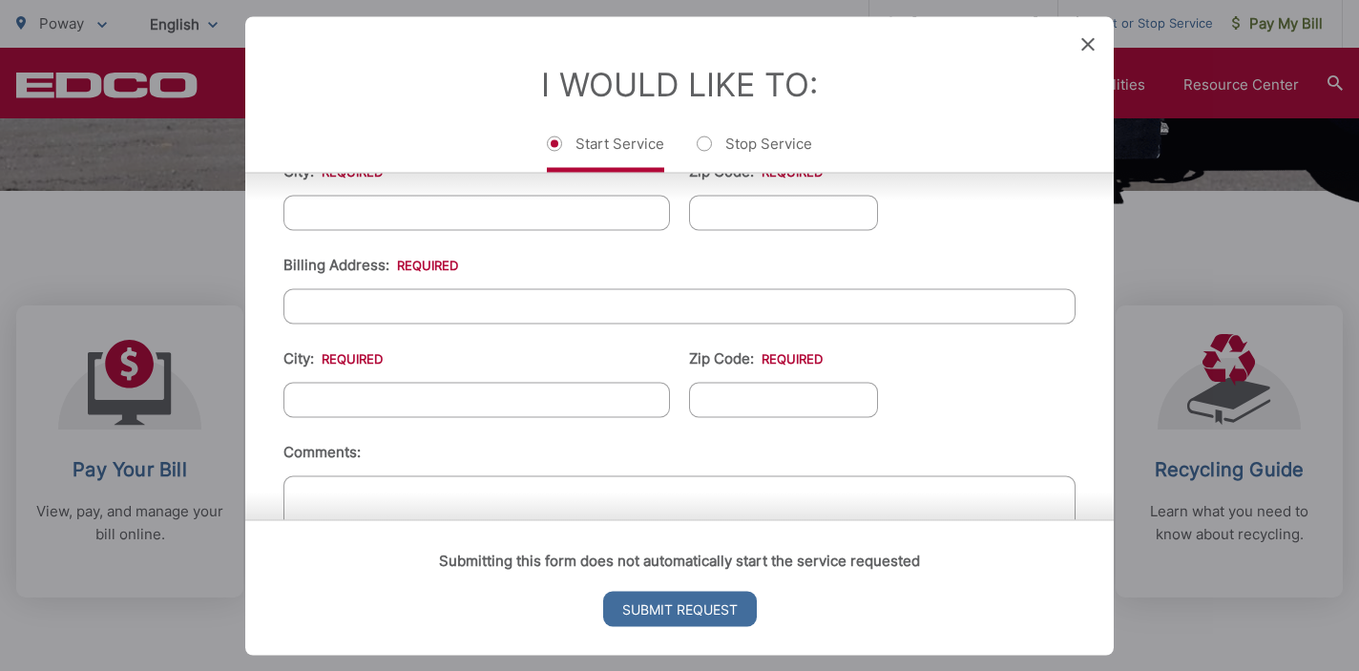
scroll to position [807, 0]
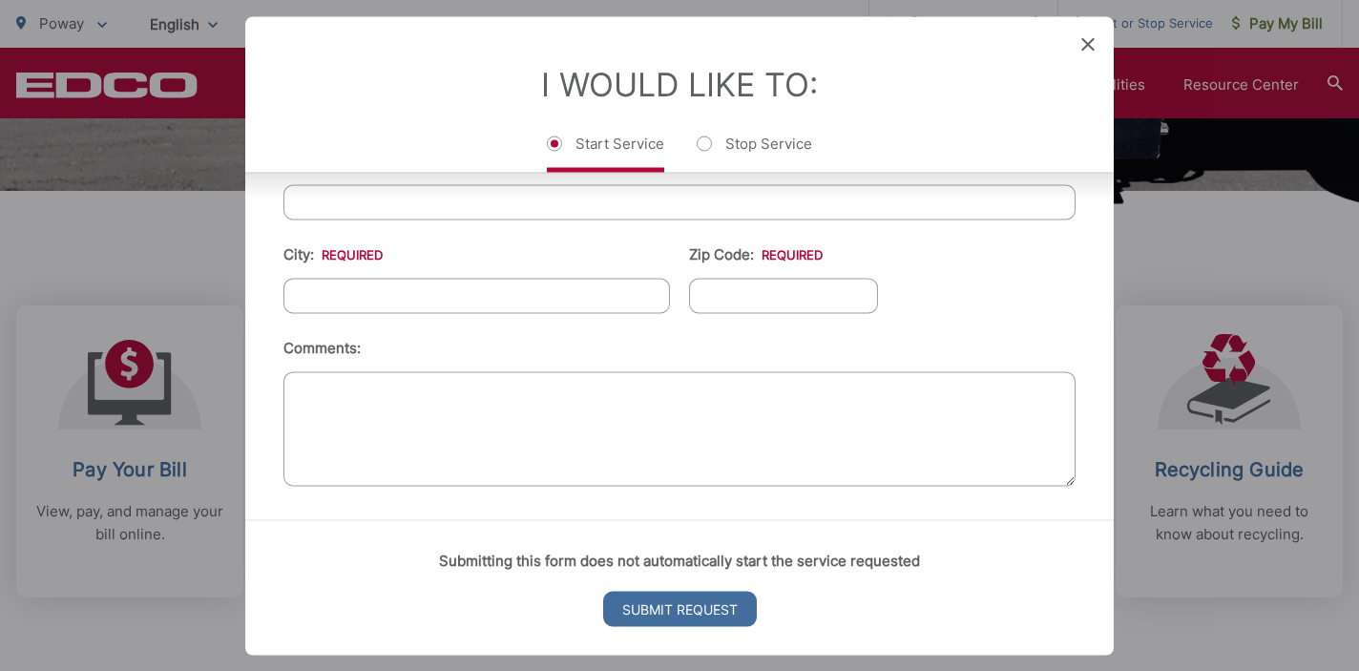
click at [1089, 40] on icon at bounding box center [1087, 43] width 13 height 13
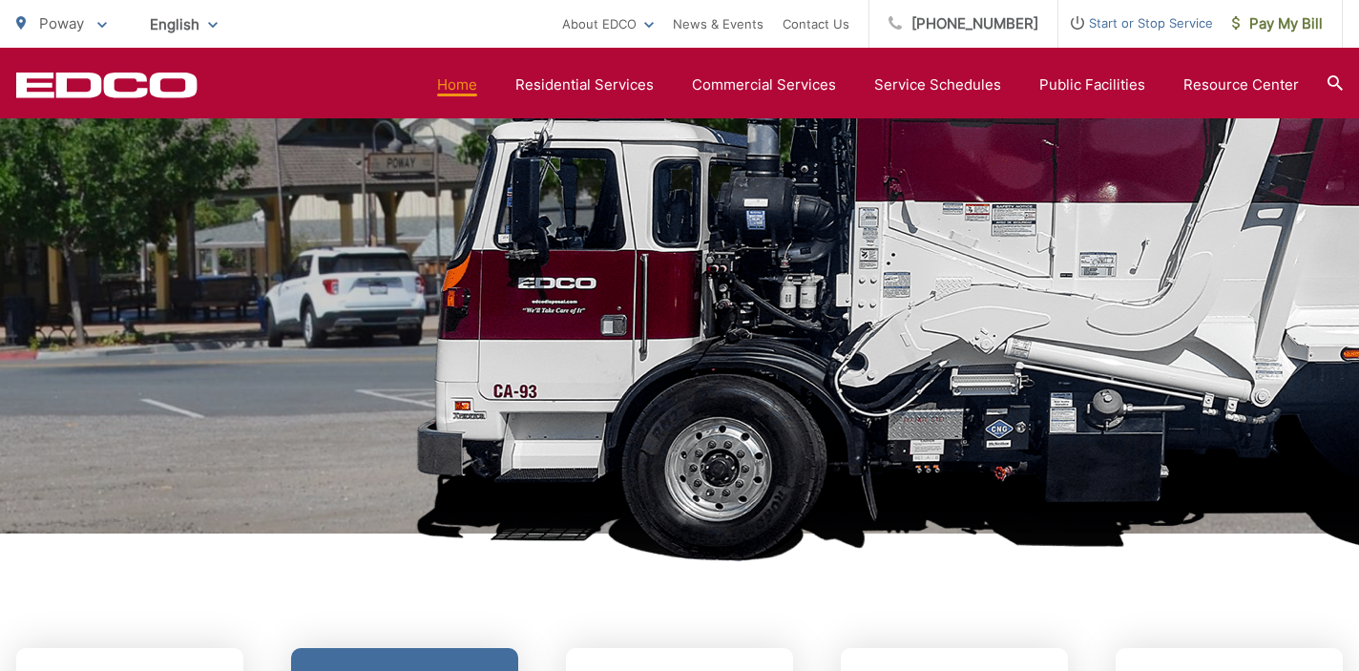
scroll to position [0, 0]
